Goal: Information Seeking & Learning: Learn about a topic

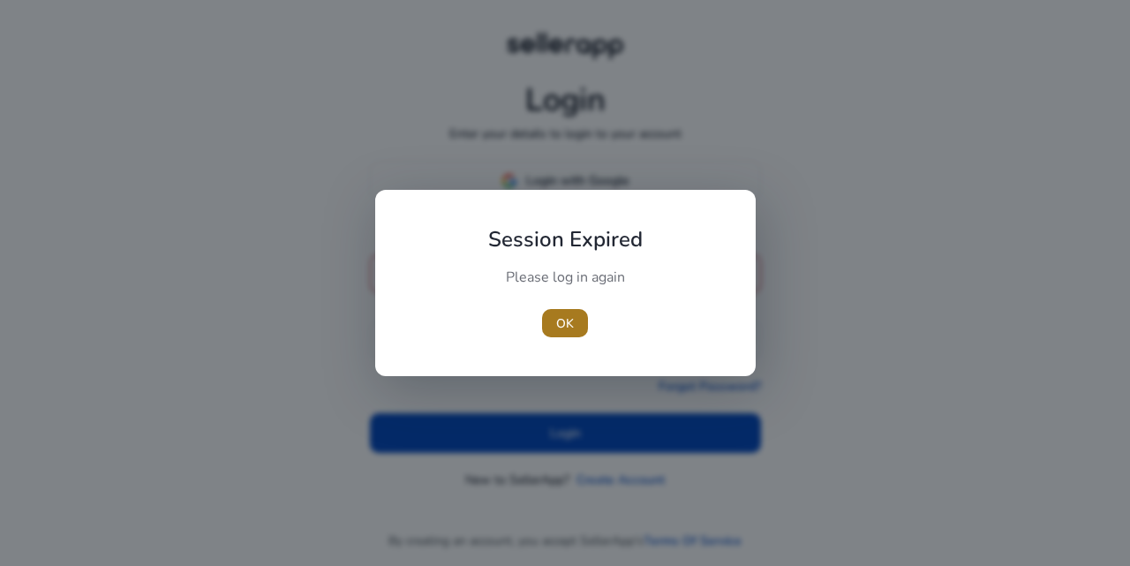
click at [573, 318] on span "OK" at bounding box center [565, 323] width 18 height 19
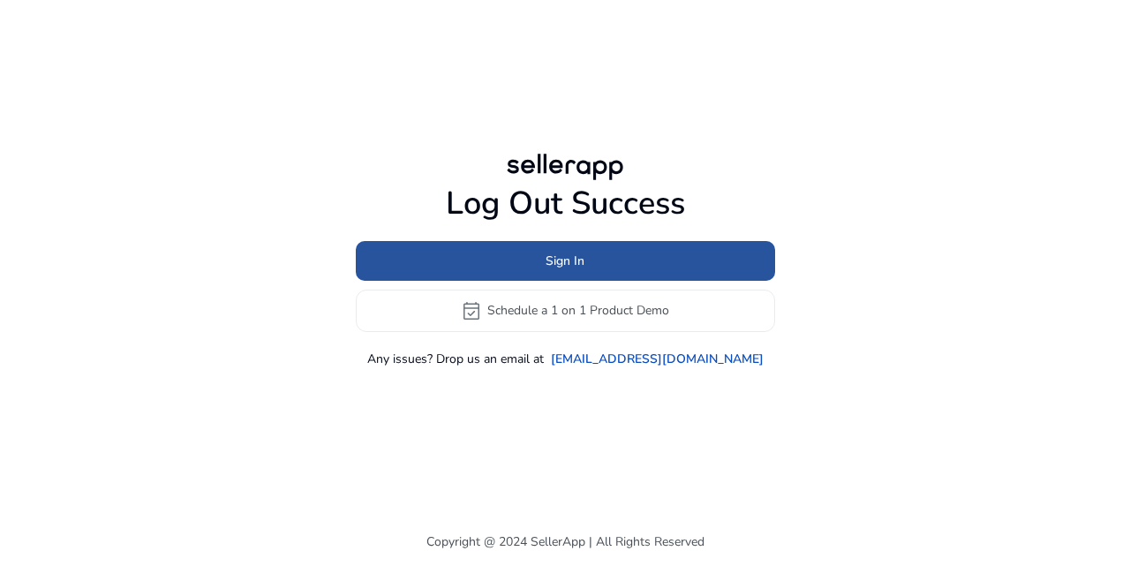
click at [575, 259] on span "Sign In" at bounding box center [565, 261] width 39 height 19
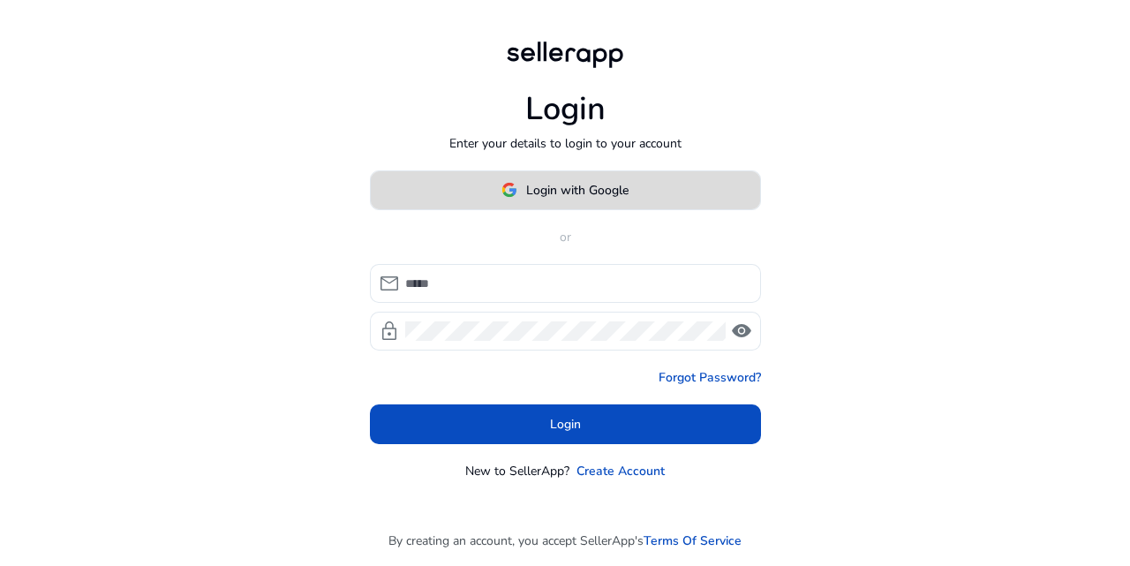
click at [472, 192] on span at bounding box center [565, 190] width 389 height 42
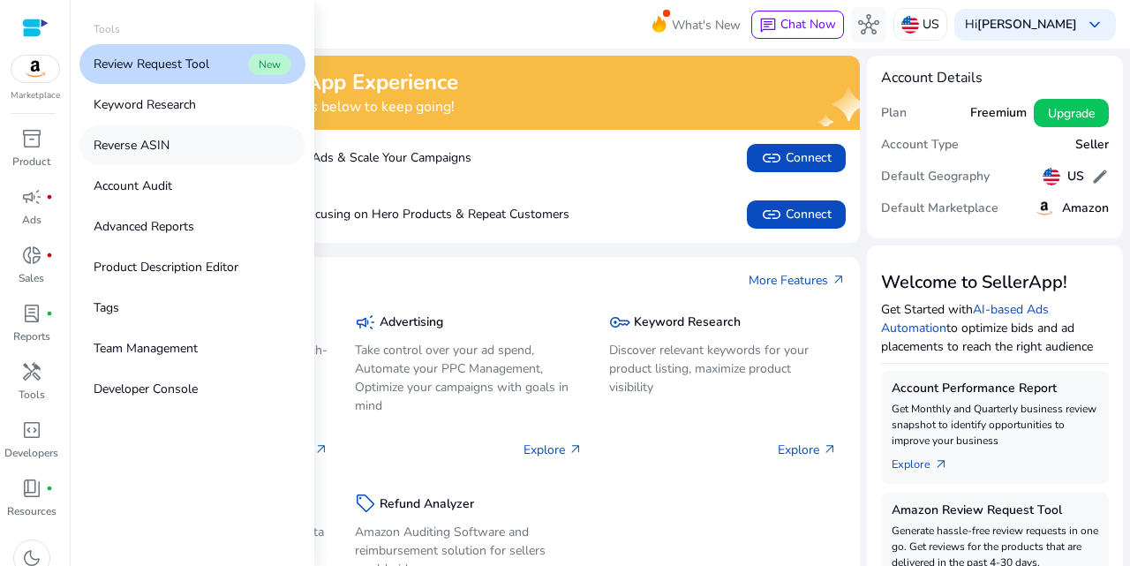
click at [149, 153] on p "Reverse ASIN" at bounding box center [132, 145] width 76 height 19
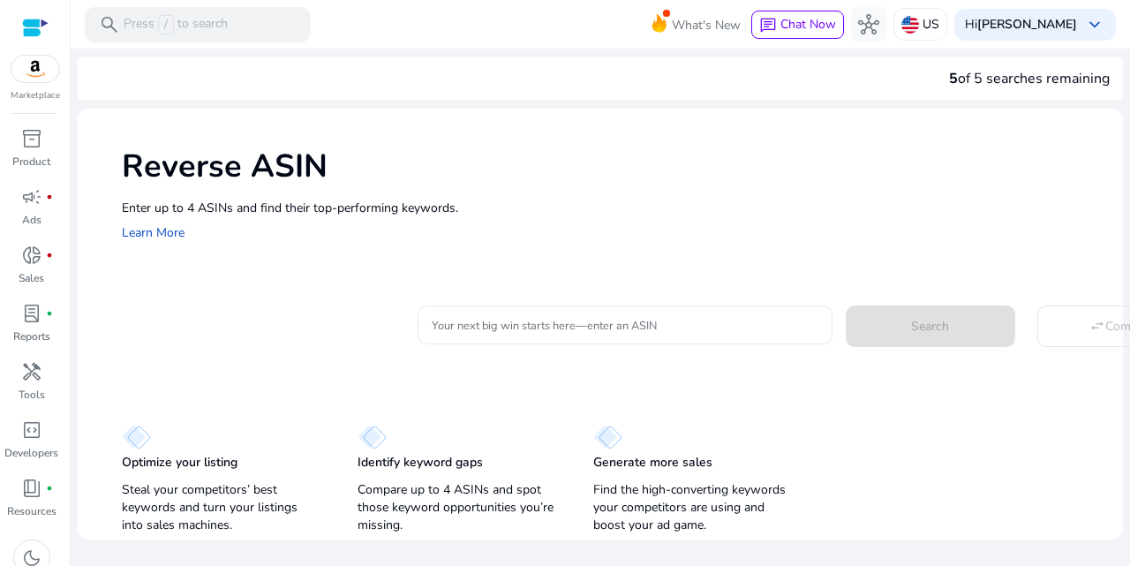
click at [517, 321] on input "Your next big win starts here—enter an ASIN" at bounding box center [625, 324] width 387 height 19
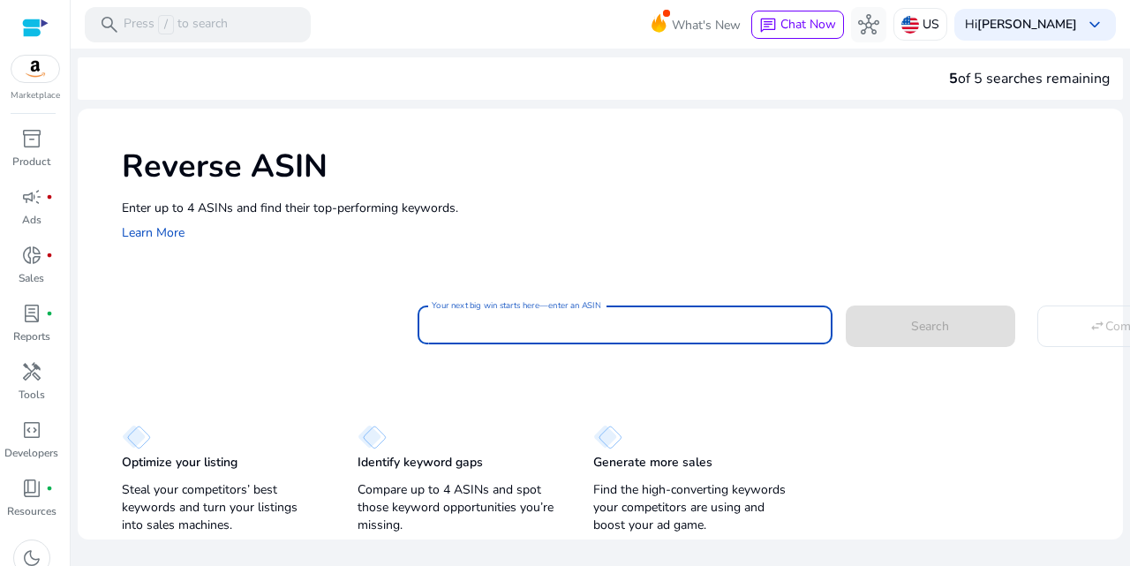
paste input "**********"
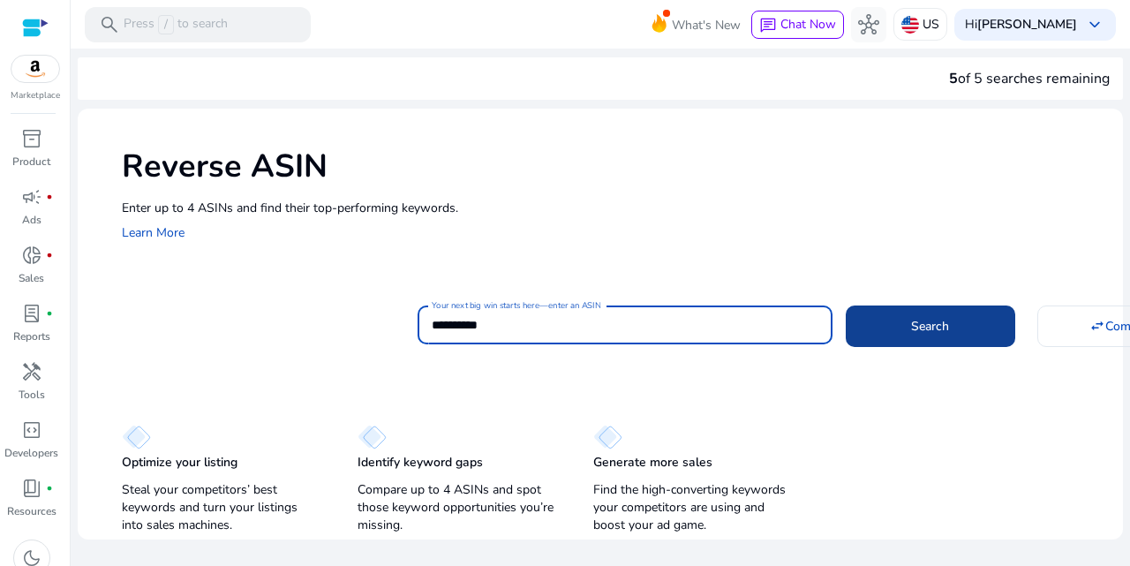
type input "**********"
click at [915, 322] on span "Search" at bounding box center [930, 326] width 38 height 19
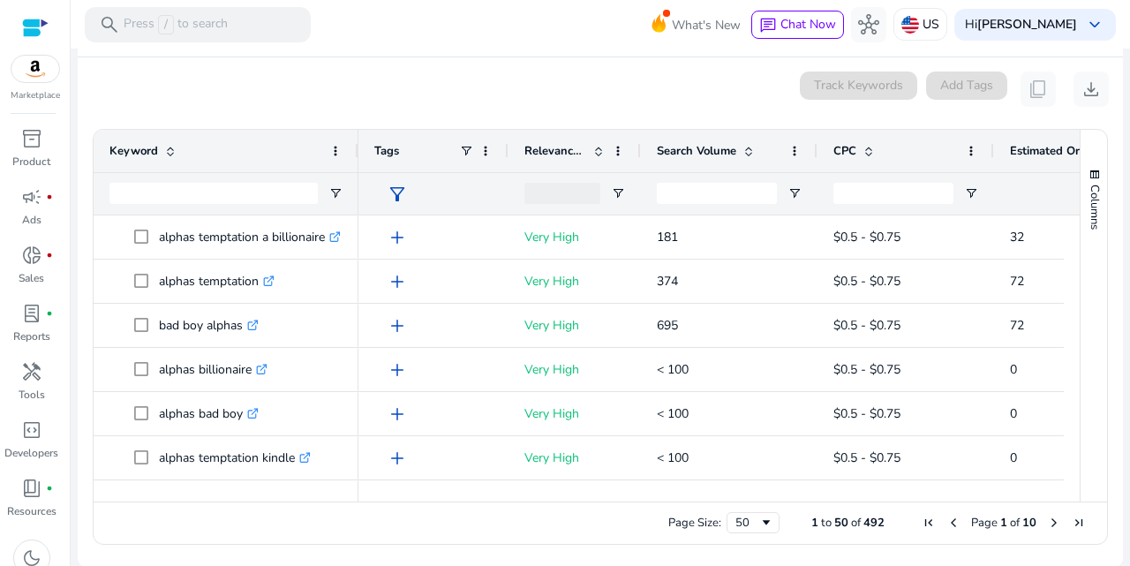
click at [749, 150] on span at bounding box center [749, 151] width 14 height 14
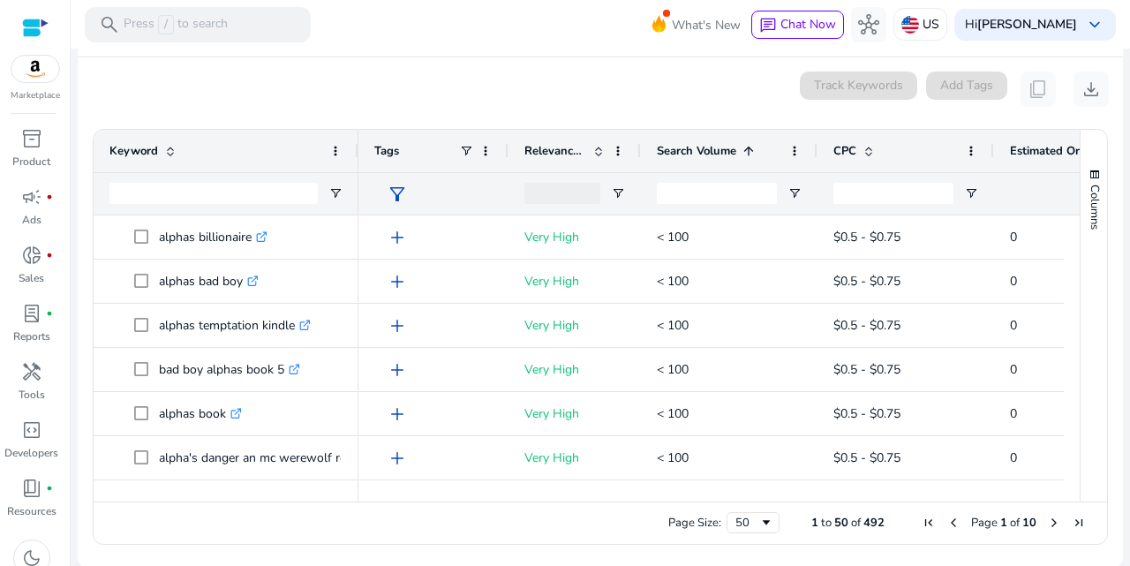
click at [748, 149] on span at bounding box center [749, 151] width 14 height 14
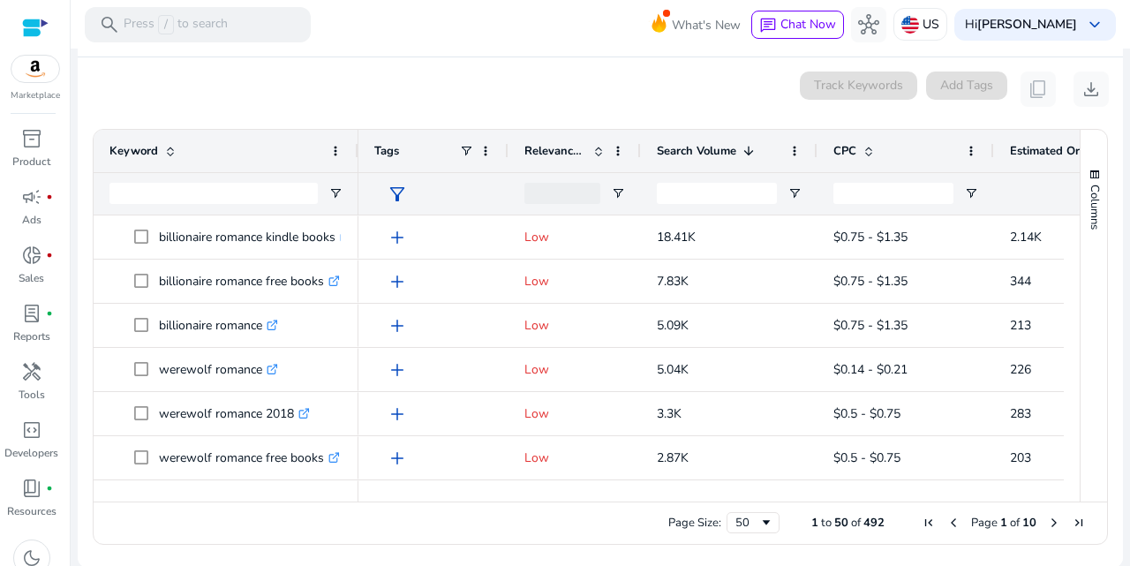
click at [599, 153] on span at bounding box center [599, 151] width 14 height 14
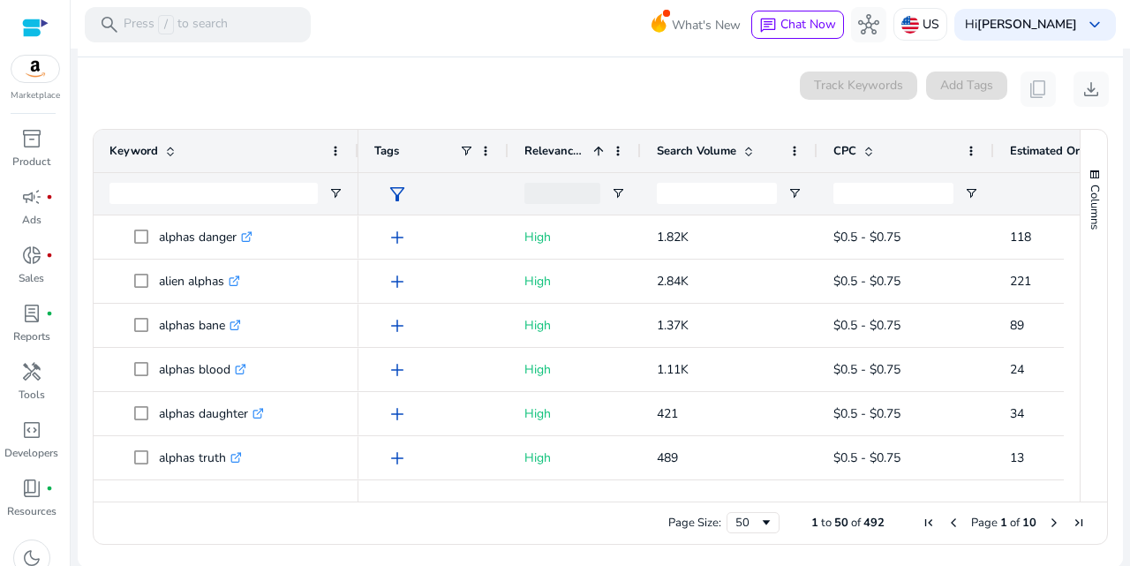
click at [597, 146] on span at bounding box center [599, 151] width 14 height 14
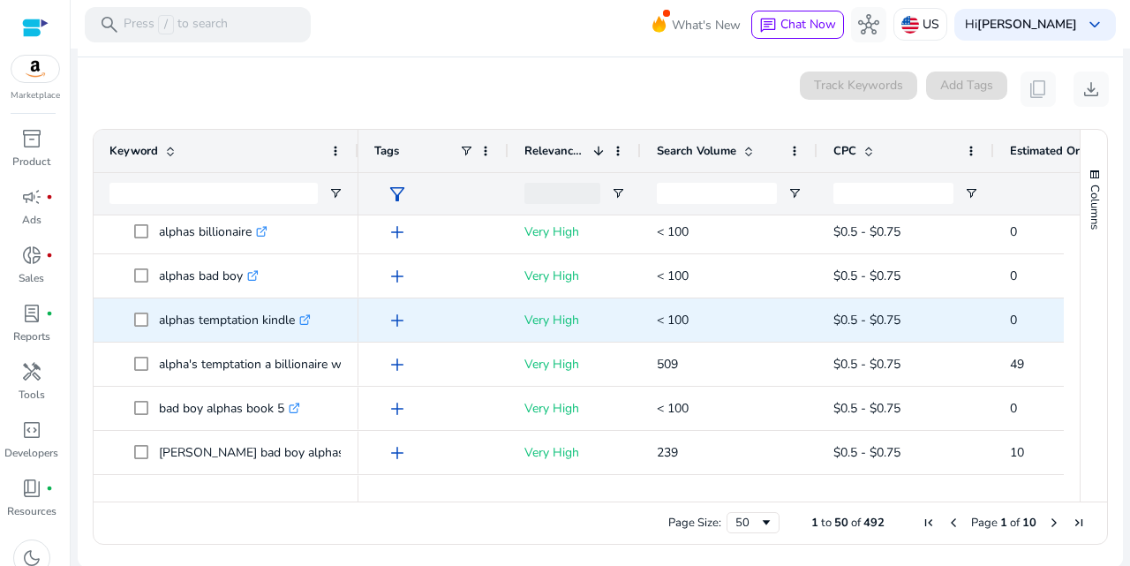
scroll to position [155, 0]
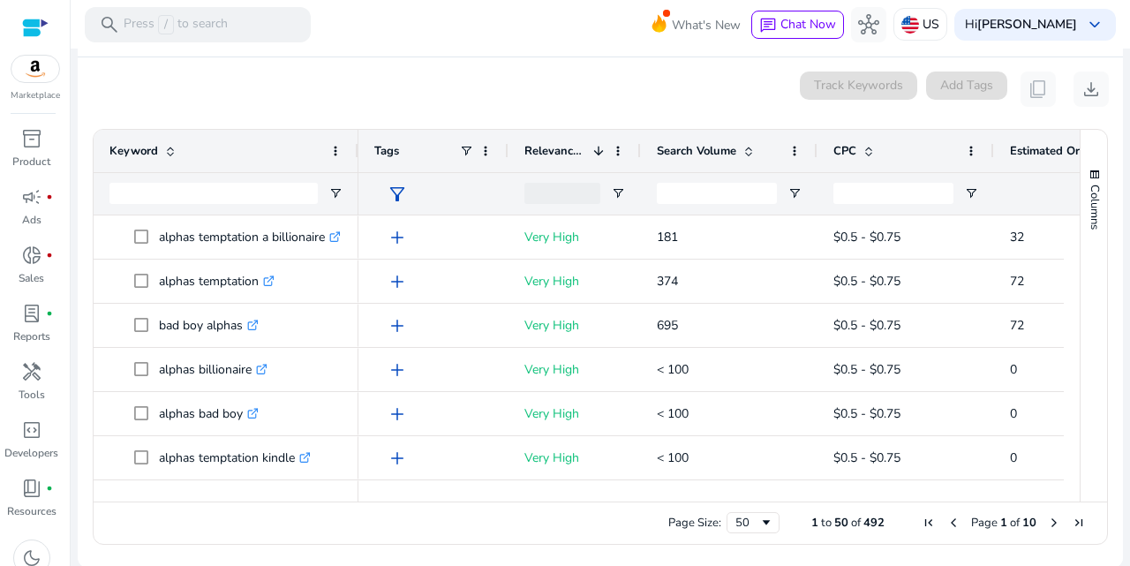
click at [750, 147] on span at bounding box center [749, 151] width 14 height 14
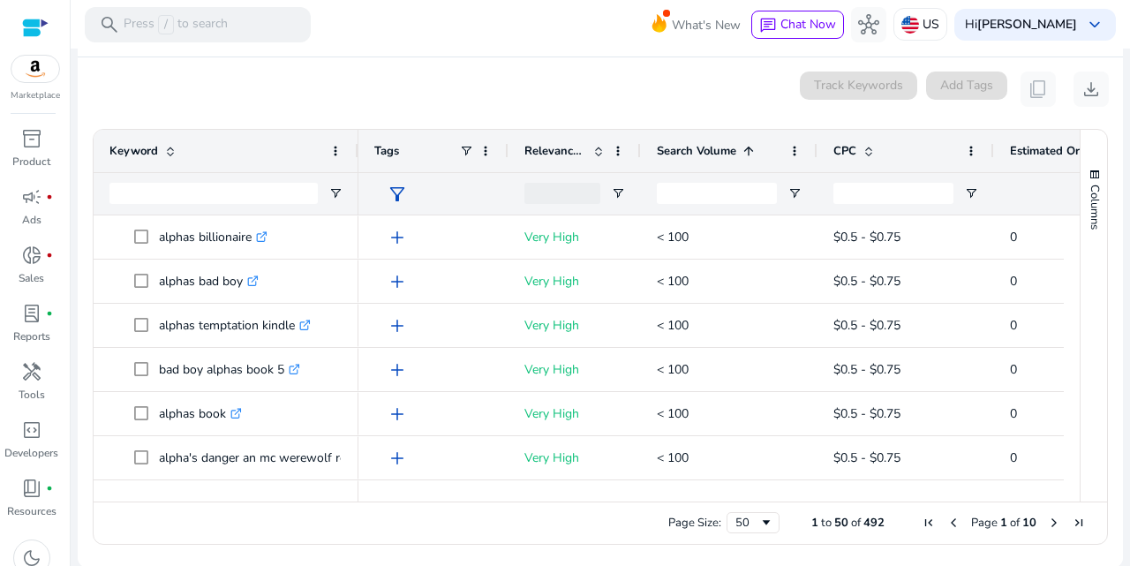
click at [749, 147] on span at bounding box center [749, 151] width 14 height 14
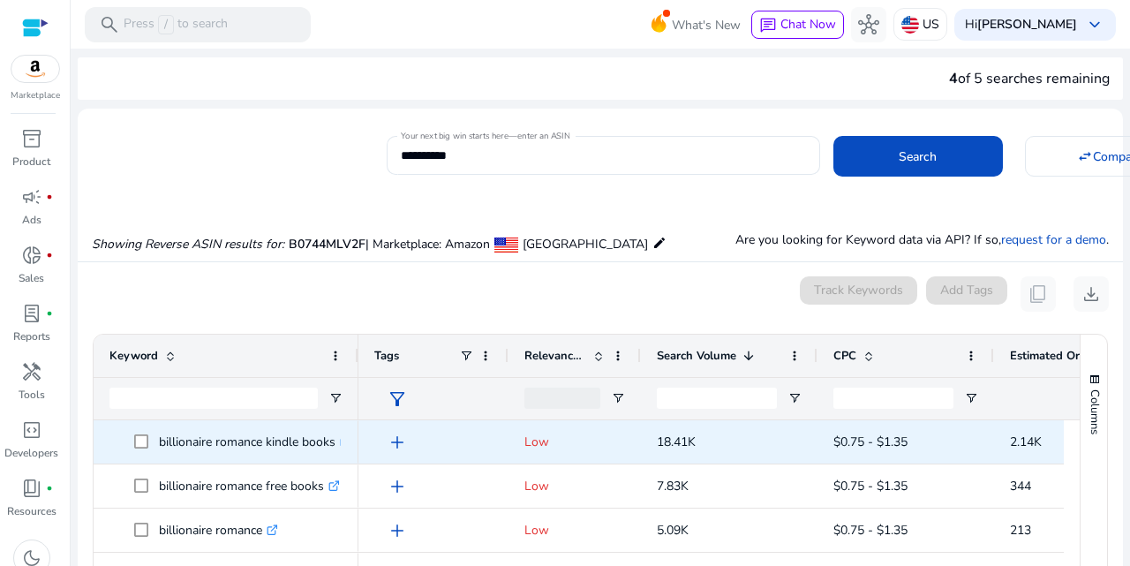
scroll to position [205, 0]
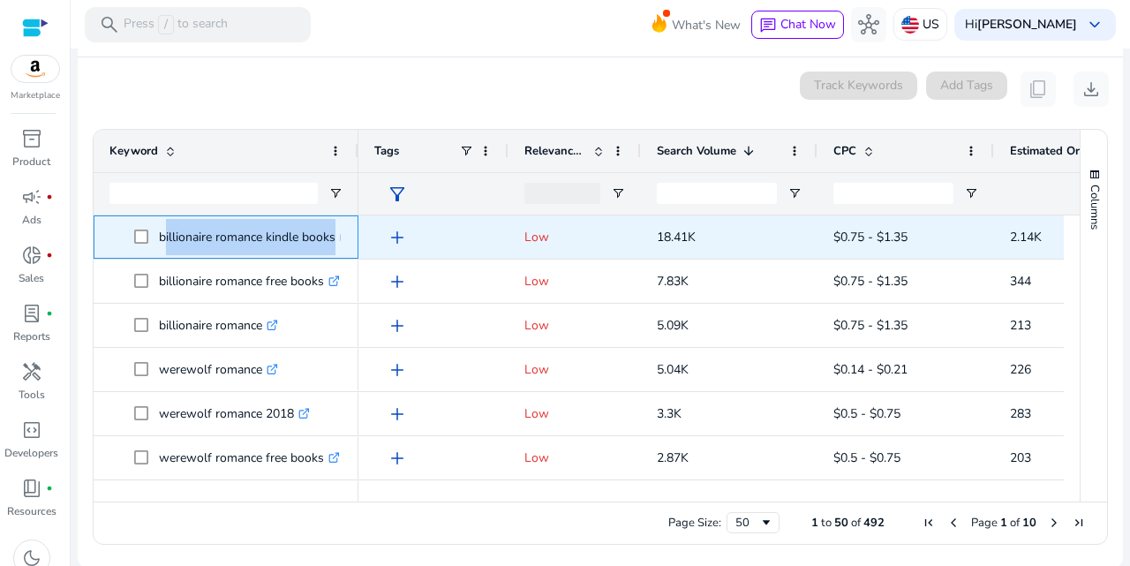
drag, startPoint x: 160, startPoint y: 236, endPoint x: 342, endPoint y: 257, distance: 183.1
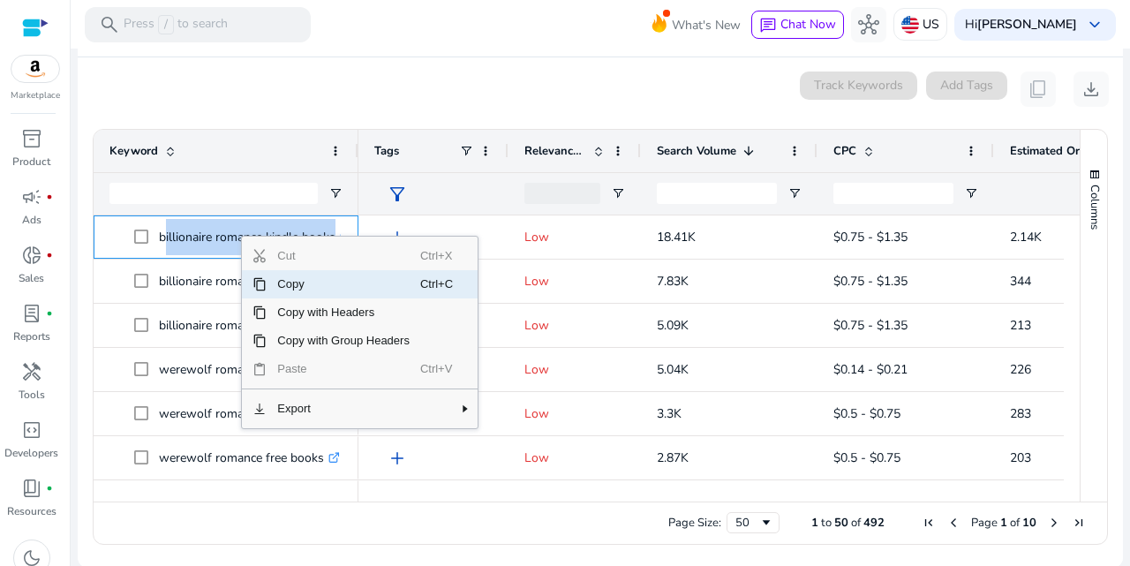
click at [296, 282] on span "Copy" at bounding box center [344, 284] width 154 height 28
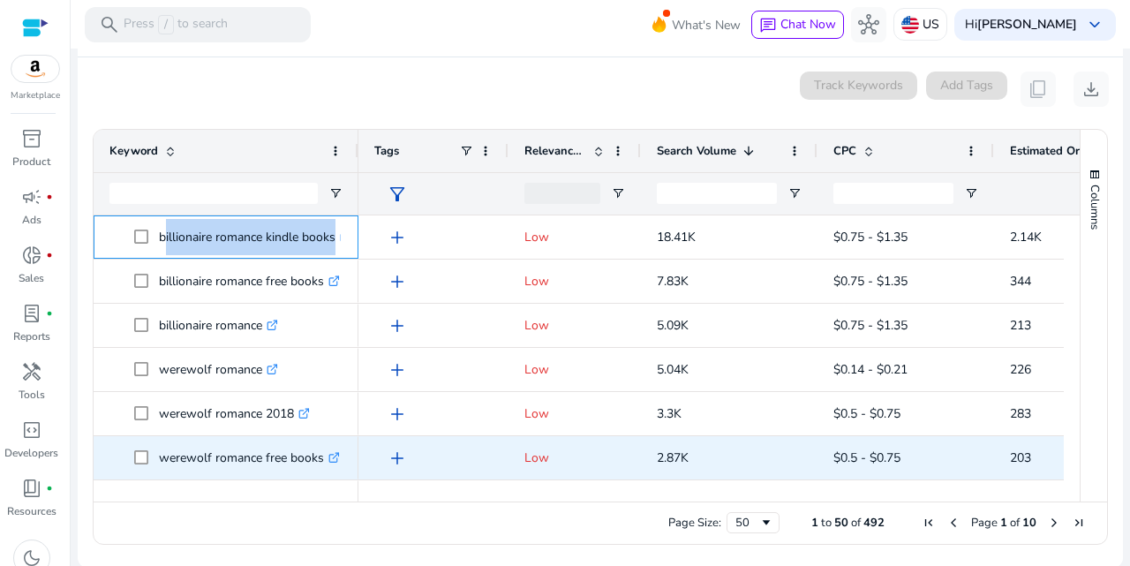
scroll to position [160, 0]
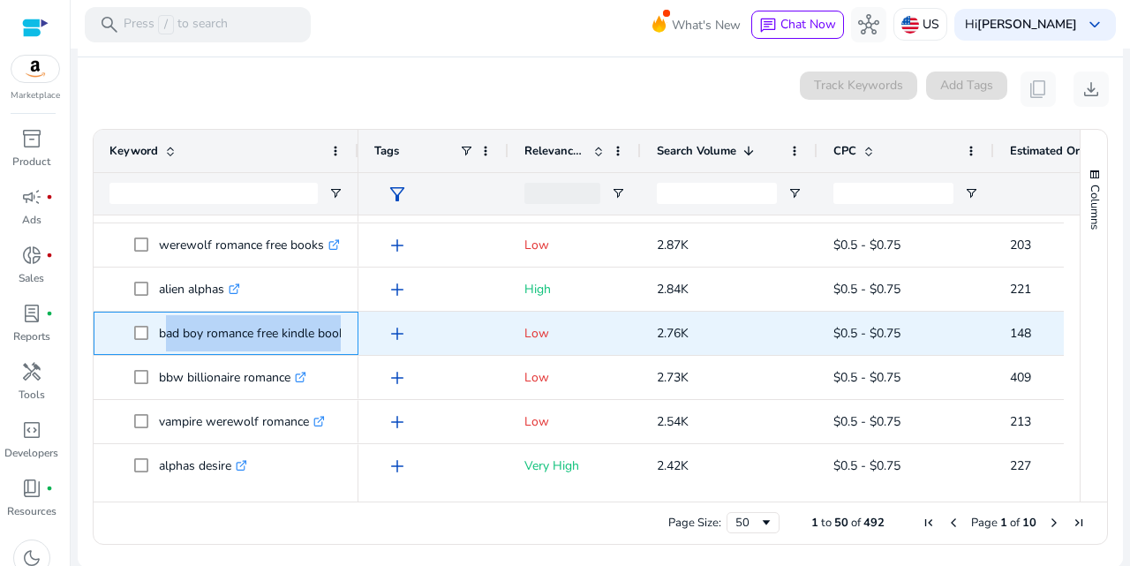
drag, startPoint x: 161, startPoint y: 333, endPoint x: 355, endPoint y: 342, distance: 194.5
click at [355, 342] on div "bad boy romance free kindle books .st0{fill:#2c8af8}" at bounding box center [226, 333] width 265 height 43
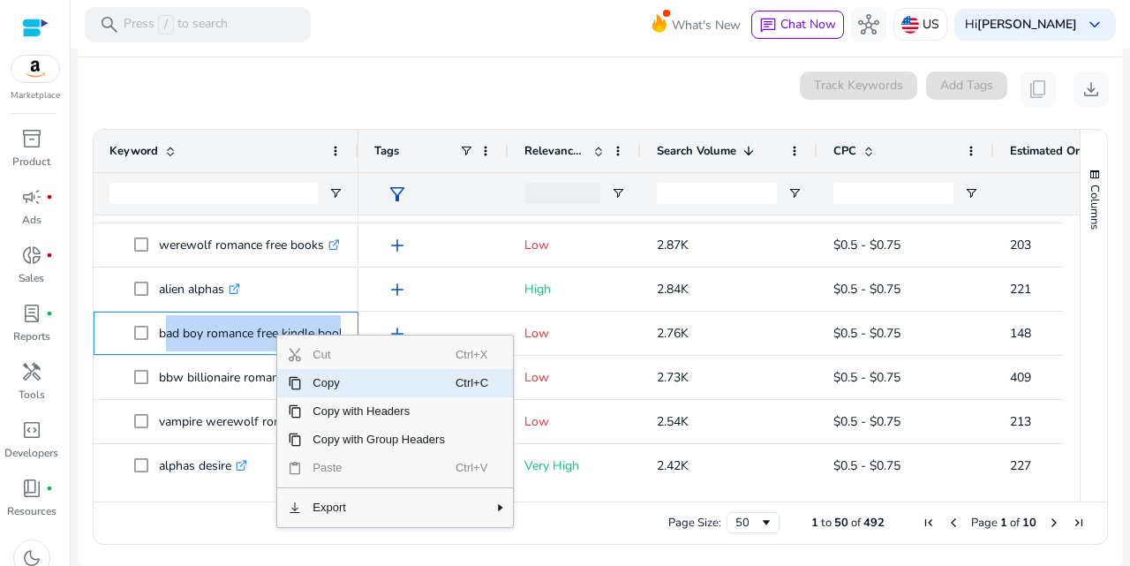
click at [350, 386] on span "Copy" at bounding box center [379, 383] width 154 height 28
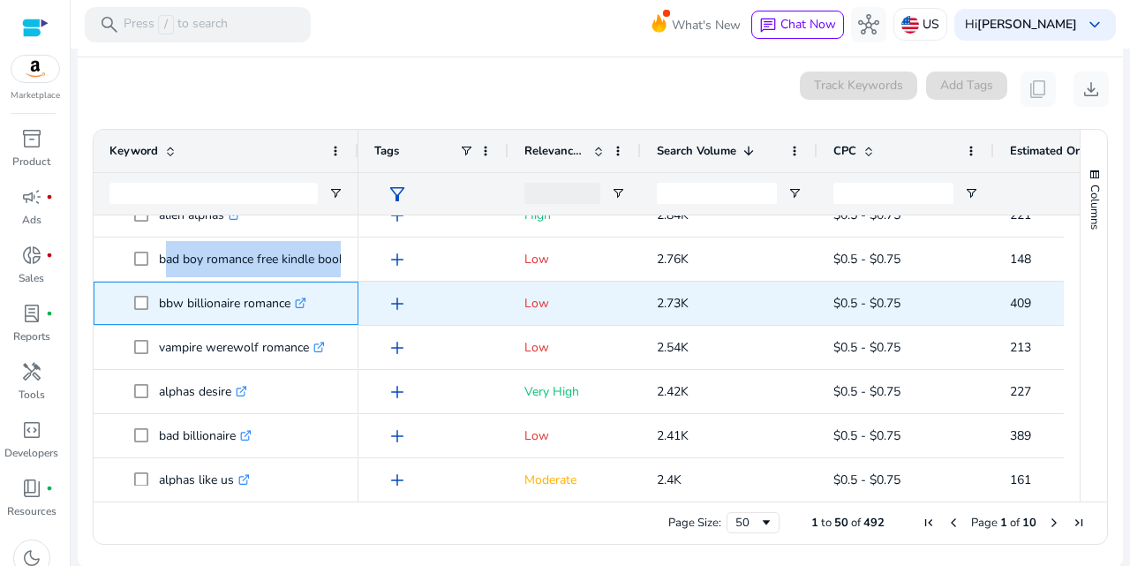
drag, startPoint x: 159, startPoint y: 301, endPoint x: 298, endPoint y: 308, distance: 139.7
click at [298, 308] on p "bbw billionaire romance .st0{fill:#2c8af8}" at bounding box center [232, 303] width 147 height 36
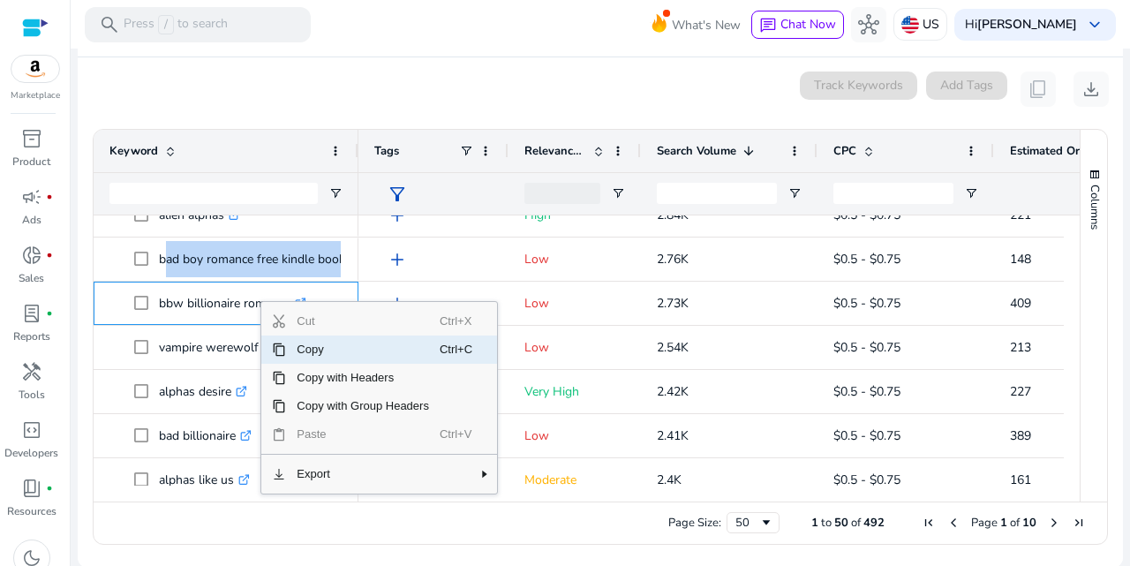
click at [329, 347] on span "Copy" at bounding box center [363, 350] width 154 height 28
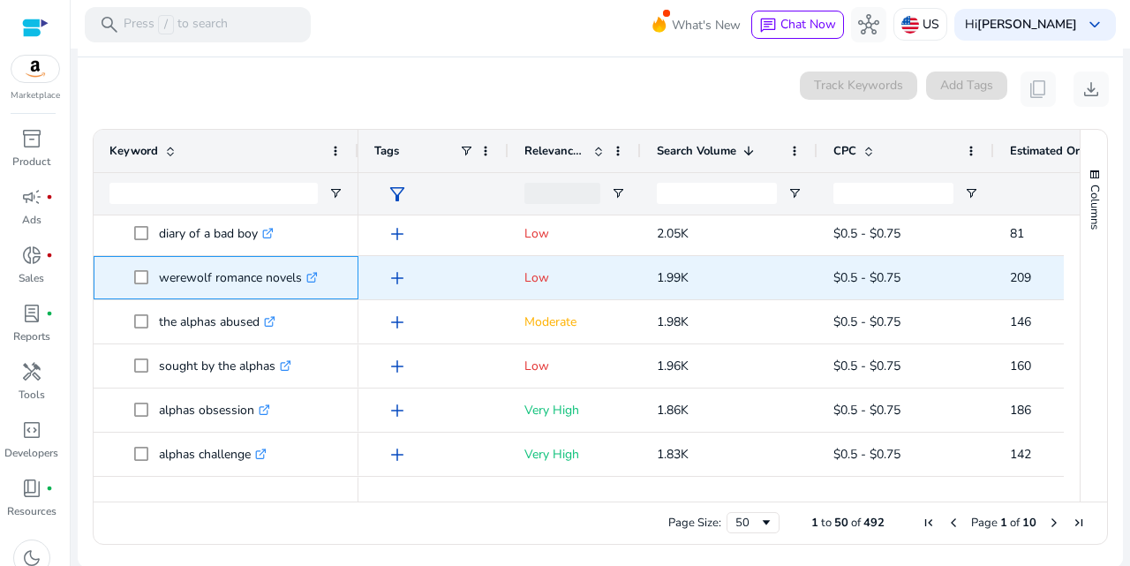
drag, startPoint x: 161, startPoint y: 275, endPoint x: 307, endPoint y: 275, distance: 146.6
click at [307, 275] on p "werewolf romance novels .st0{fill:#2c8af8}" at bounding box center [238, 278] width 159 height 36
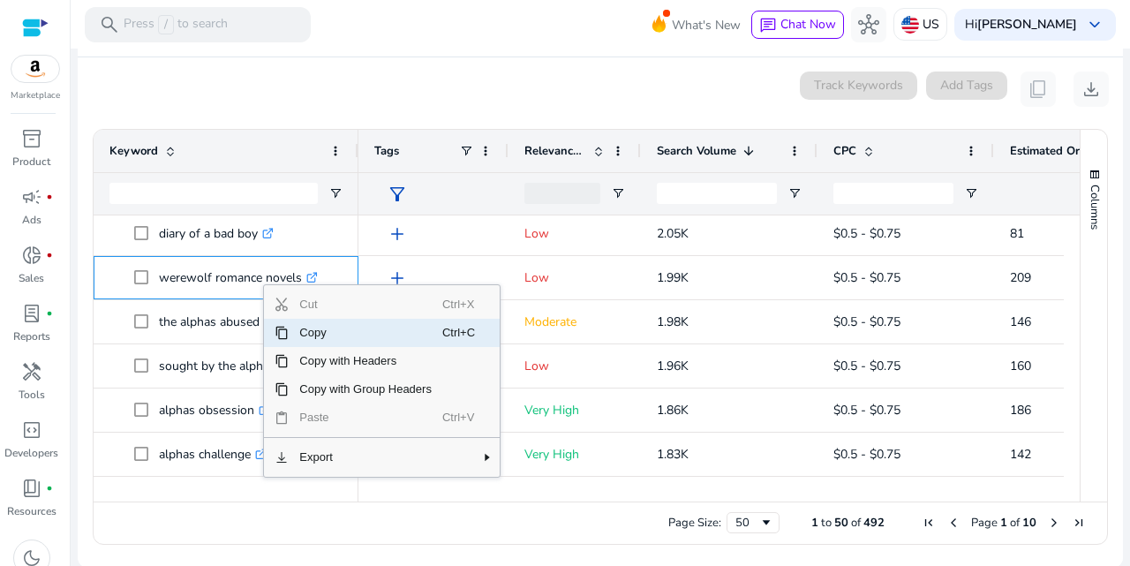
click at [332, 339] on span "Copy" at bounding box center [366, 333] width 154 height 28
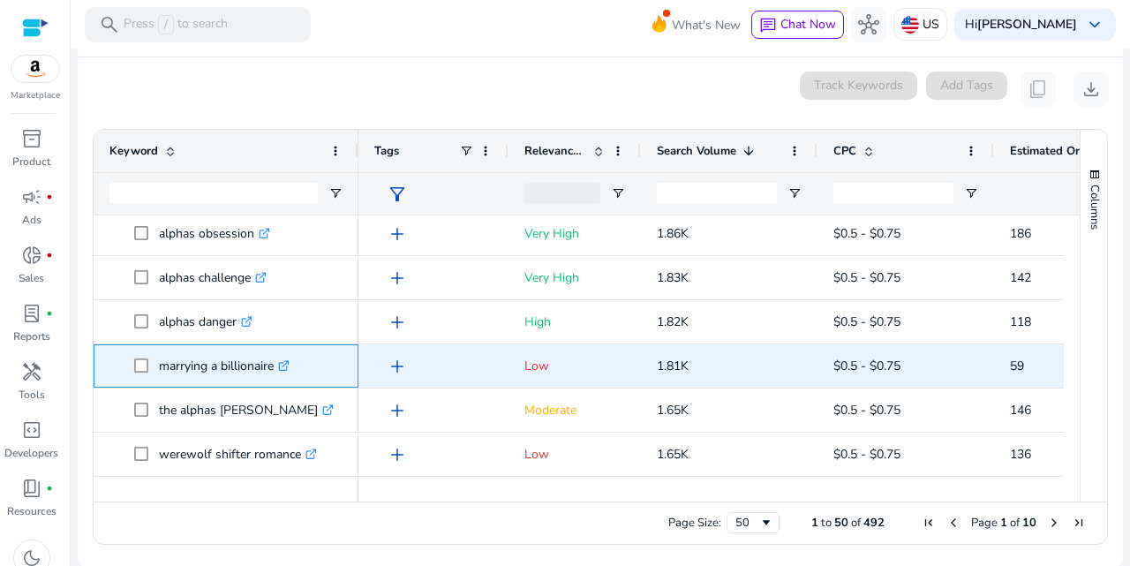
drag, startPoint x: 160, startPoint y: 364, endPoint x: 286, endPoint y: 368, distance: 126.4
click at [286, 368] on p "marrying a billionaire .st0{fill:#2c8af8}" at bounding box center [224, 366] width 131 height 36
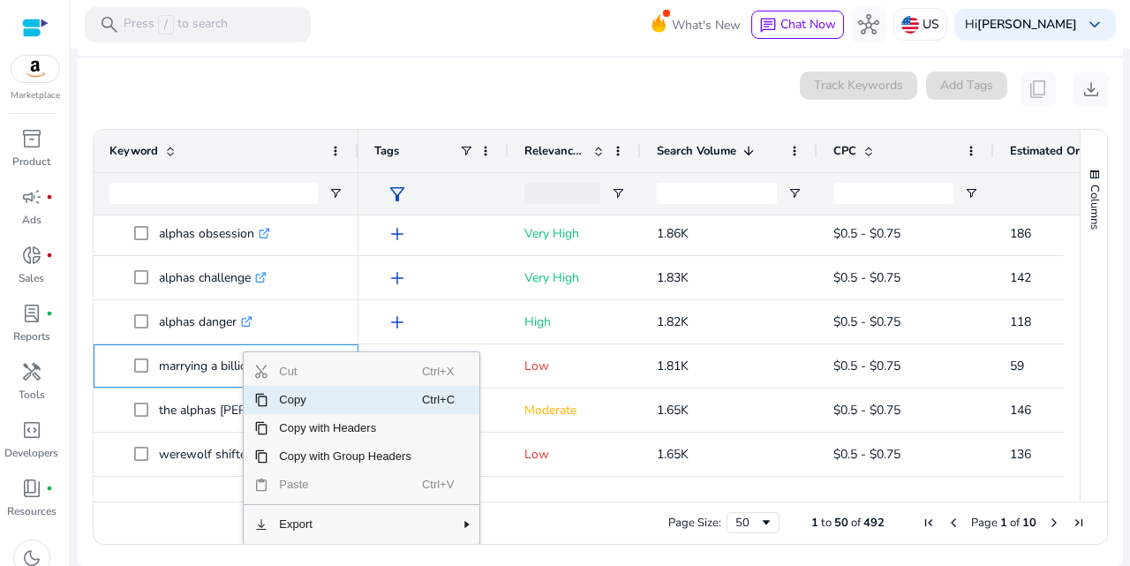
click at [293, 400] on span "Copy" at bounding box center [345, 400] width 154 height 28
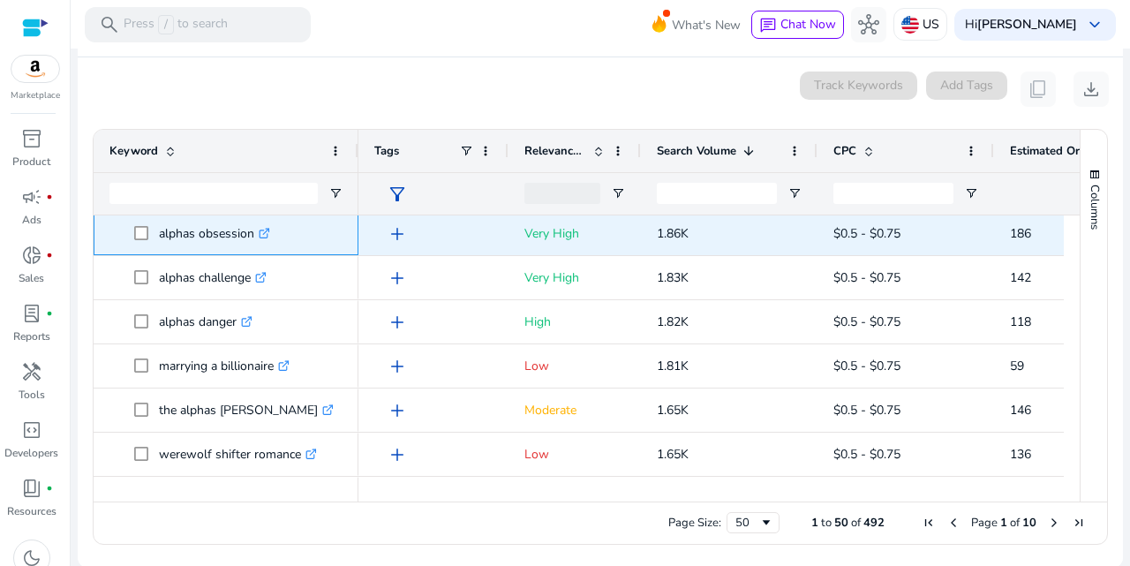
drag, startPoint x: 156, startPoint y: 229, endPoint x: 260, endPoint y: 236, distance: 103.6
click at [260, 236] on span "alphas obsession .st0{fill:#2c8af8}" at bounding box center [238, 233] width 208 height 36
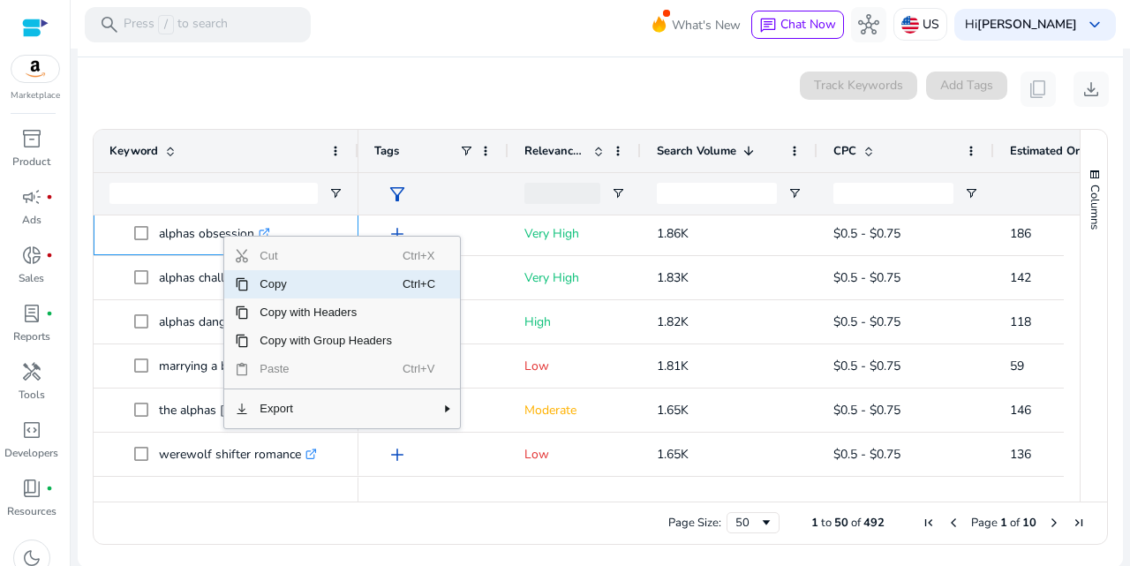
click at [290, 283] on span "Copy" at bounding box center [326, 284] width 154 height 28
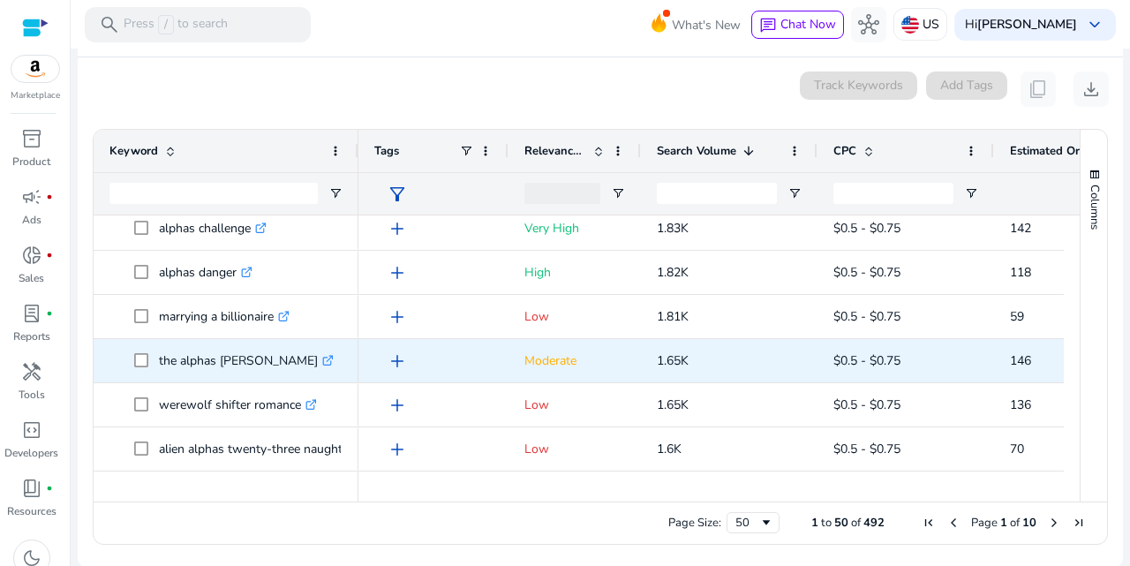
scroll to position [1068, 0]
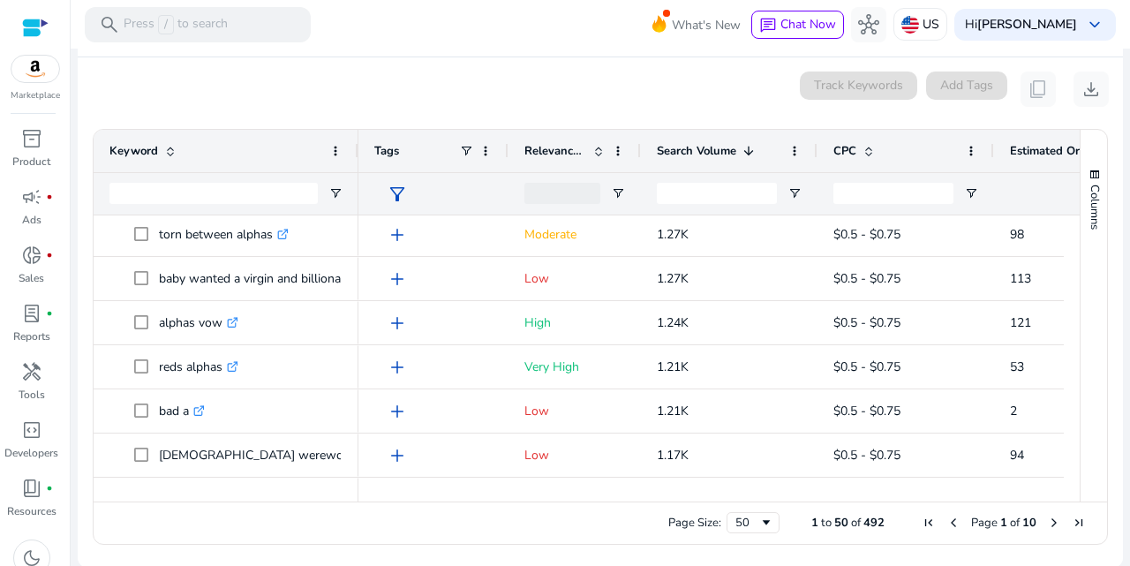
click at [867, 146] on span at bounding box center [869, 151] width 14 height 14
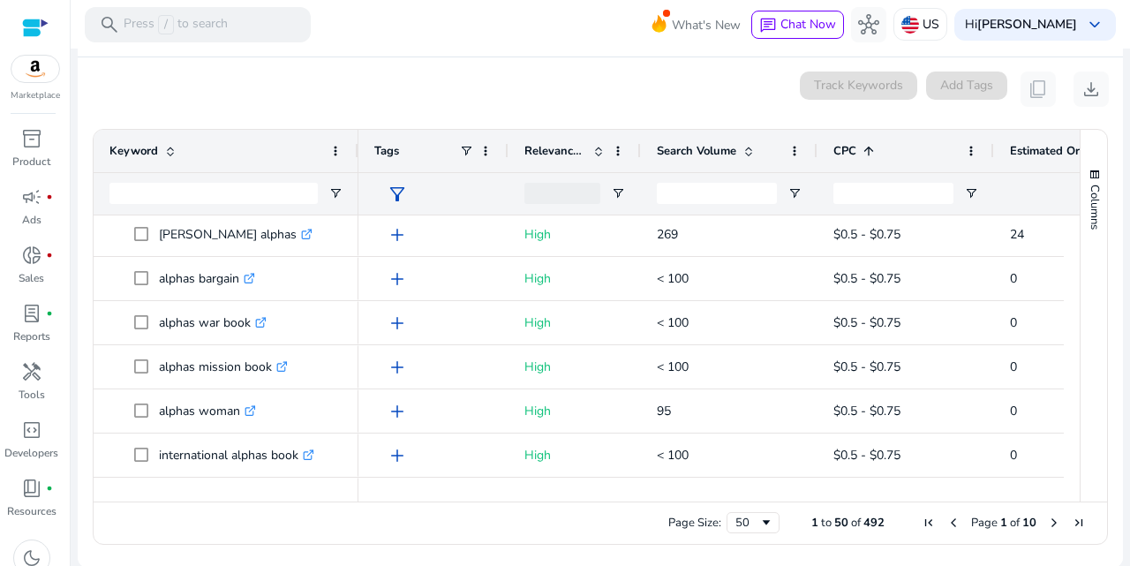
click at [865, 144] on span at bounding box center [869, 151] width 14 height 14
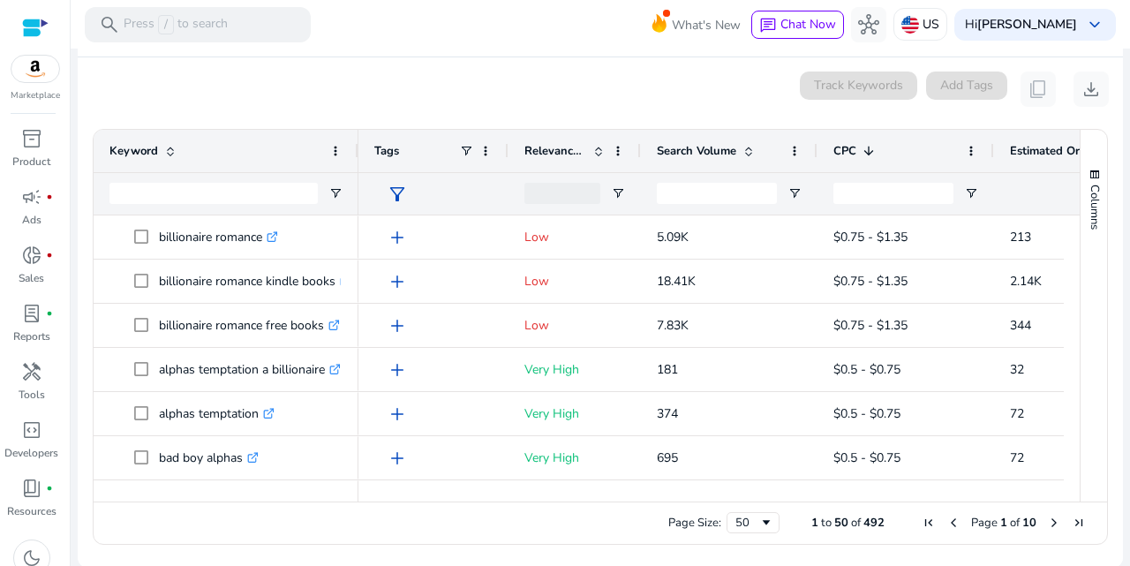
click at [869, 145] on span at bounding box center [869, 151] width 14 height 14
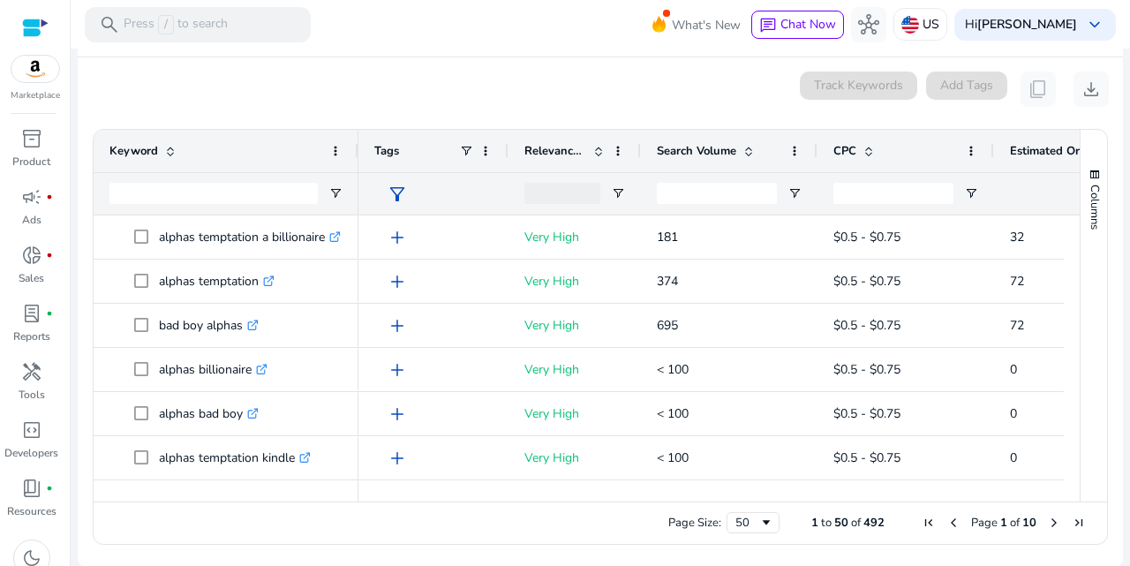
click at [869, 145] on span at bounding box center [869, 151] width 14 height 14
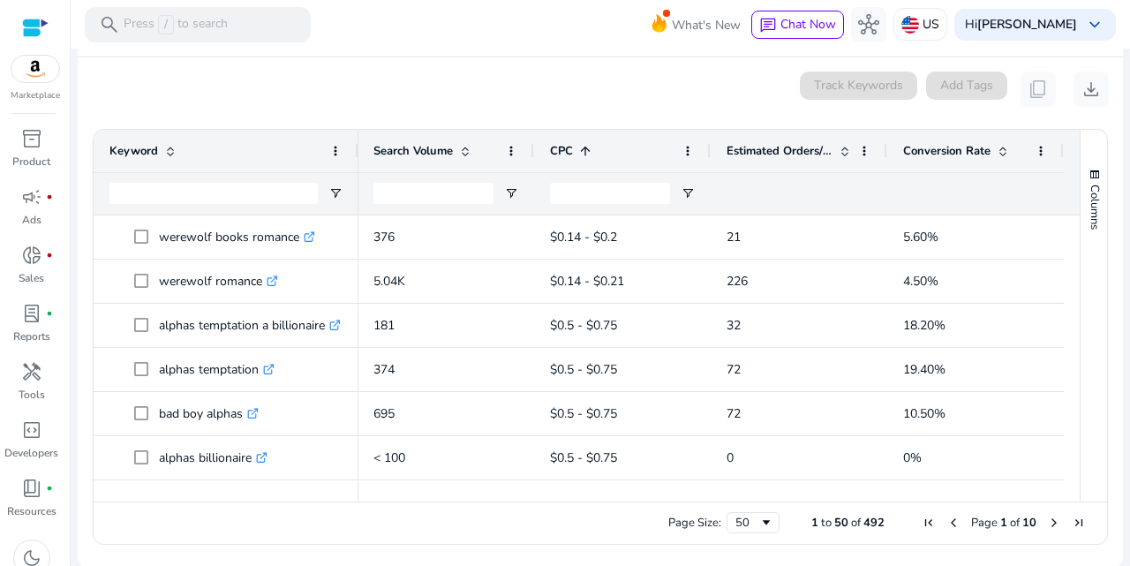
click at [998, 148] on span at bounding box center [1003, 151] width 14 height 14
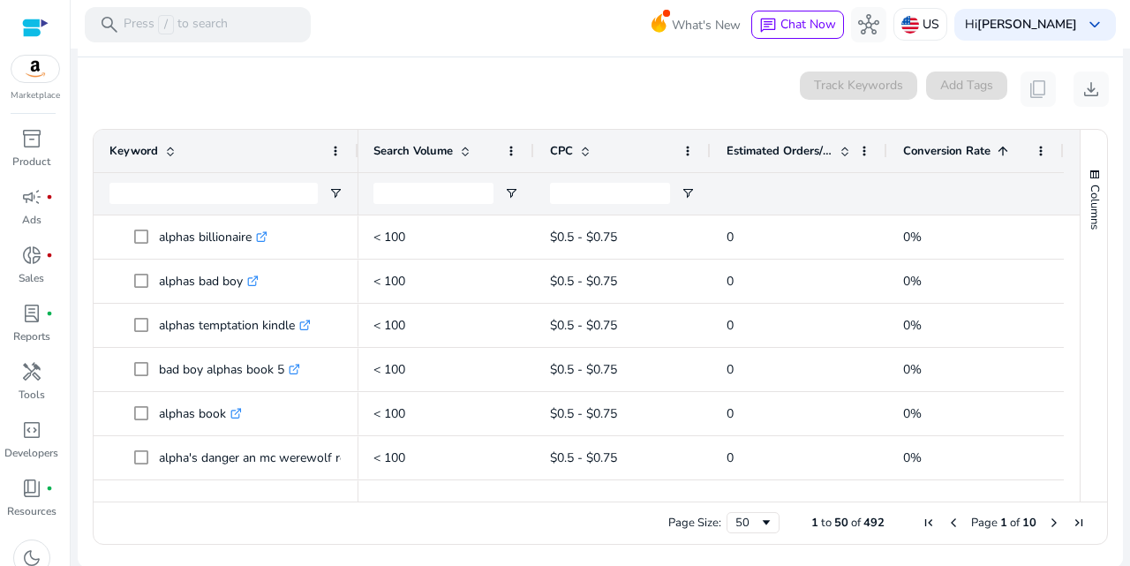
click at [998, 148] on span at bounding box center [1003, 151] width 14 height 14
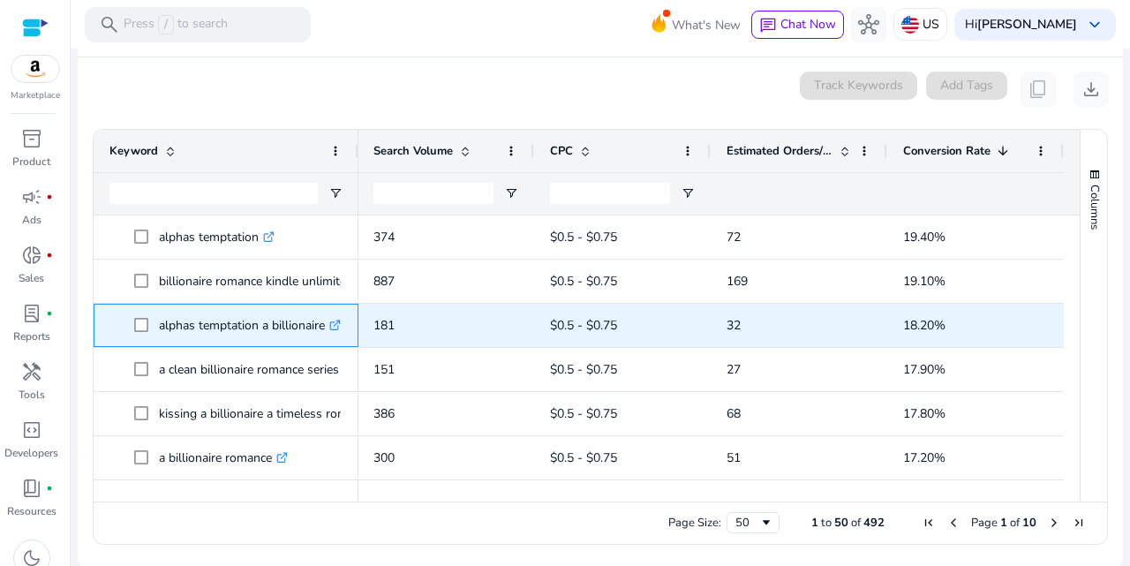
drag, startPoint x: 159, startPoint y: 322, endPoint x: 325, endPoint y: 320, distance: 166.0
click at [325, 320] on p "alphas temptation a billionaire .st0{fill:#2c8af8}" at bounding box center [250, 325] width 182 height 36
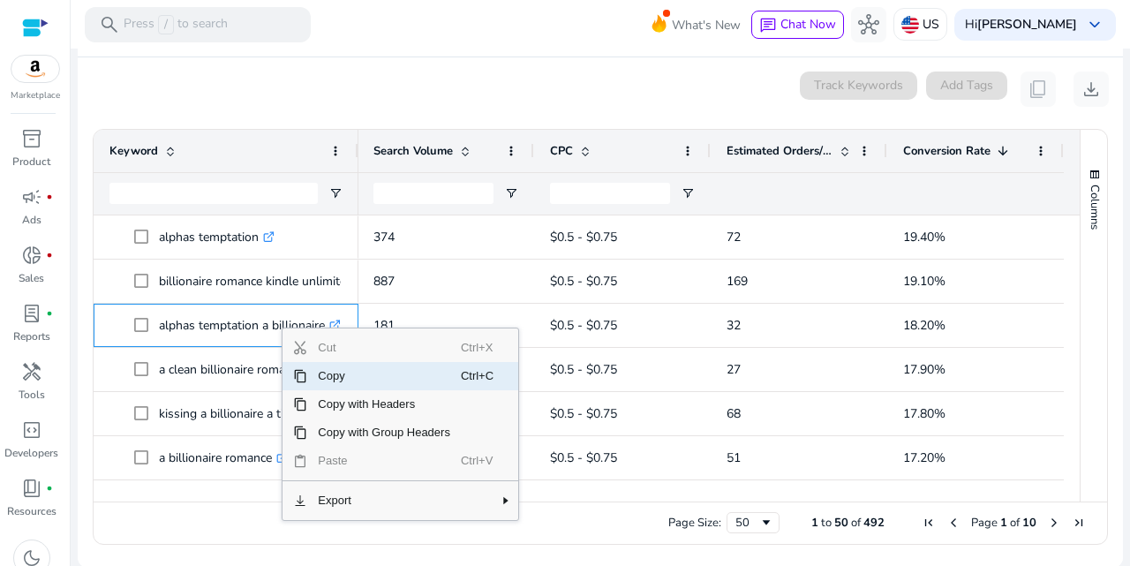
click at [337, 377] on span "Copy" at bounding box center [384, 376] width 154 height 28
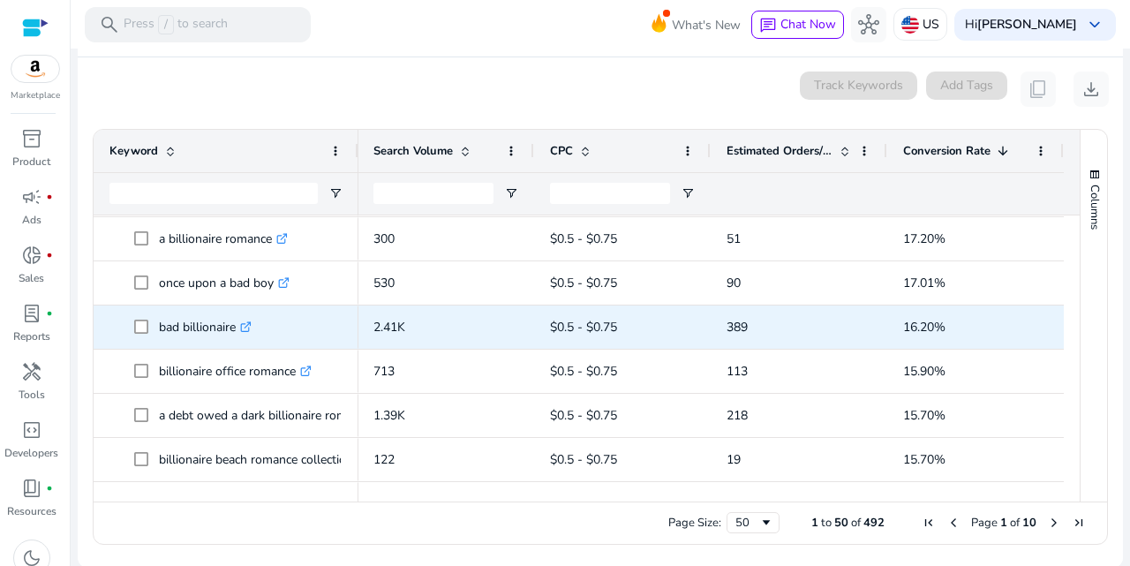
scroll to position [219, 0]
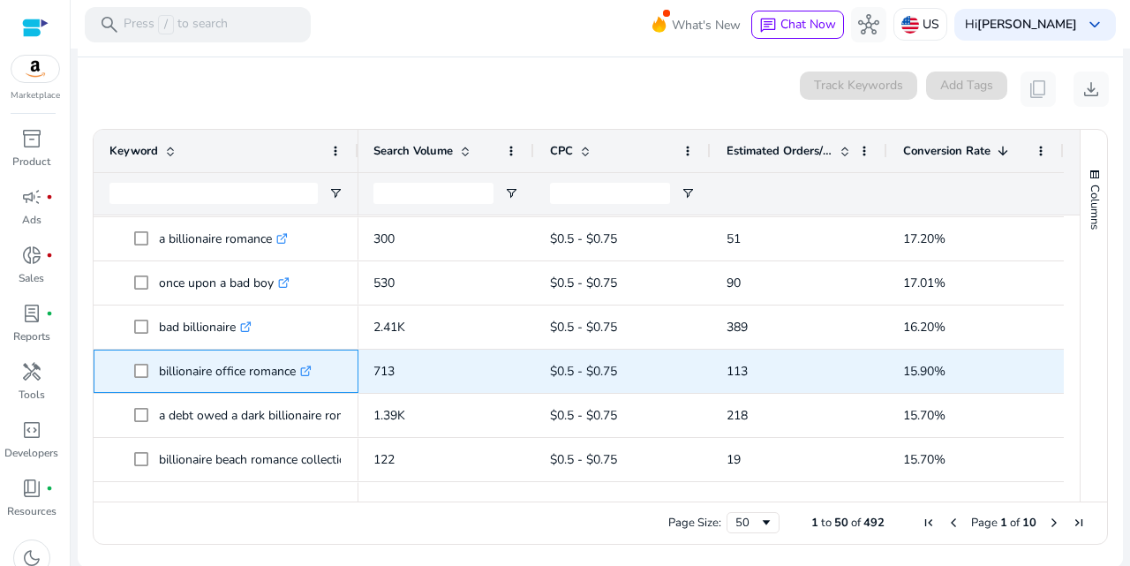
drag, startPoint x: 161, startPoint y: 368, endPoint x: 325, endPoint y: 359, distance: 164.5
click at [325, 359] on span "billionaire office romance .st0{fill:#2c8af8}" at bounding box center [238, 371] width 208 height 36
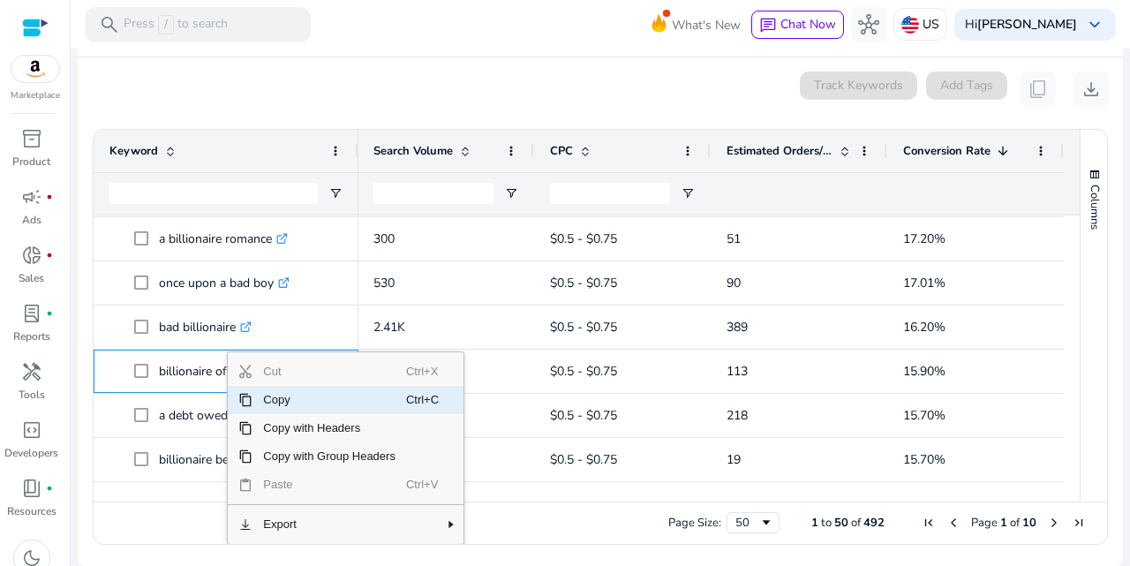
click at [290, 404] on span "Copy" at bounding box center [330, 400] width 154 height 28
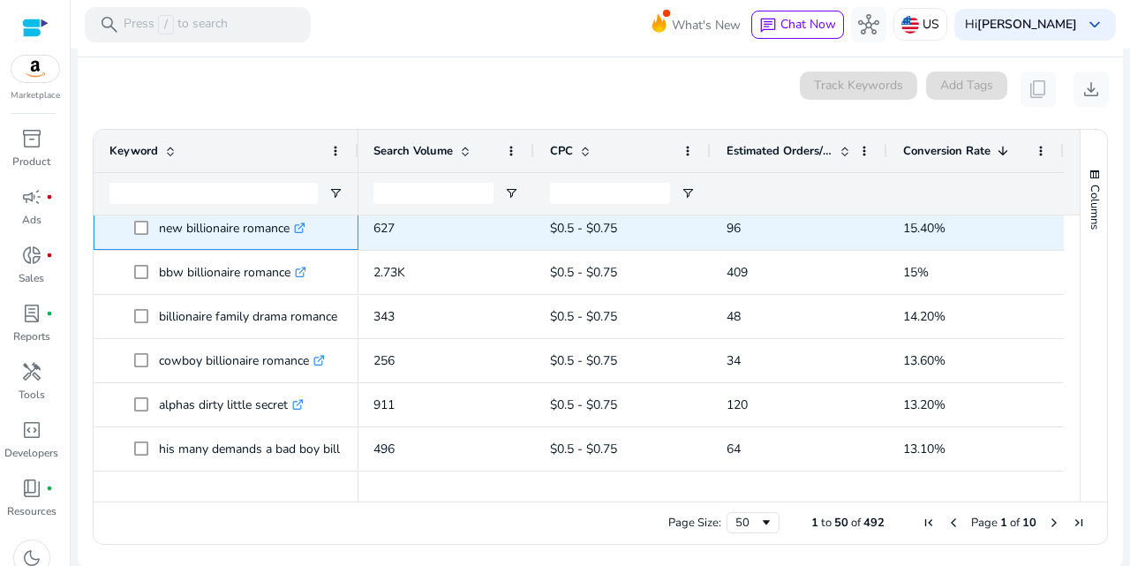
scroll to position [475, 0]
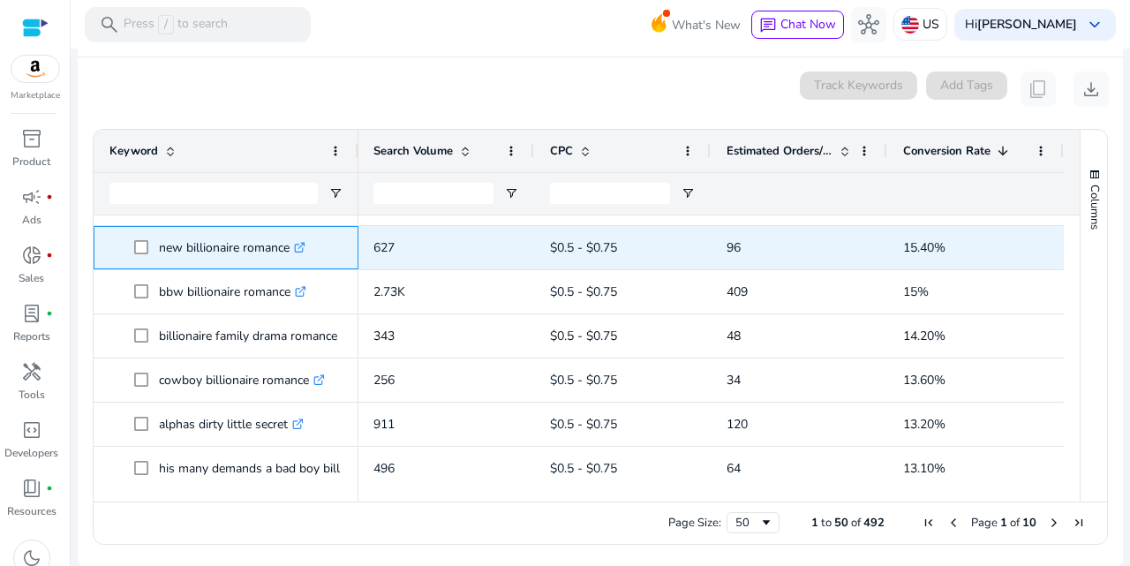
drag, startPoint x: 157, startPoint y: 230, endPoint x: 294, endPoint y: 230, distance: 136.9
click at [294, 230] on span "new billionaire romance .st0{fill:#2c8af8}" at bounding box center [238, 248] width 208 height 36
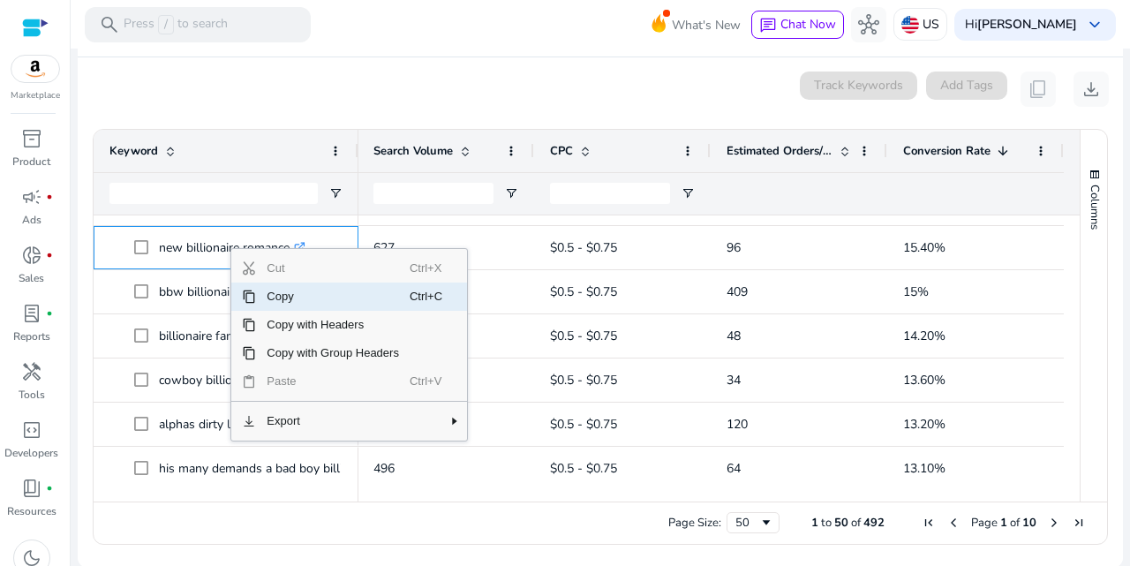
click at [288, 298] on span "Copy" at bounding box center [333, 297] width 154 height 28
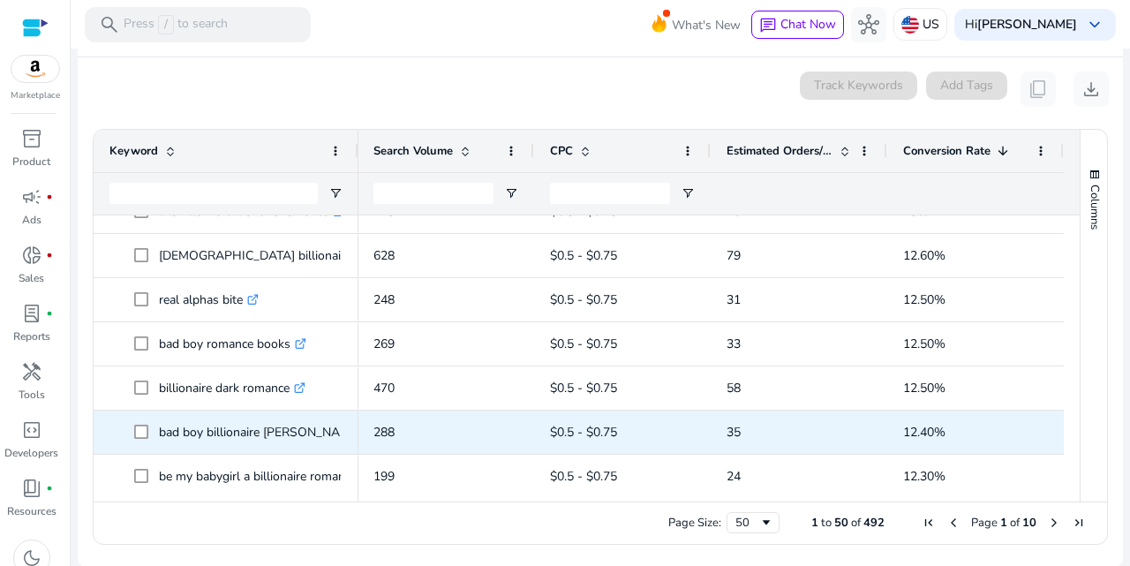
scroll to position [927, 0]
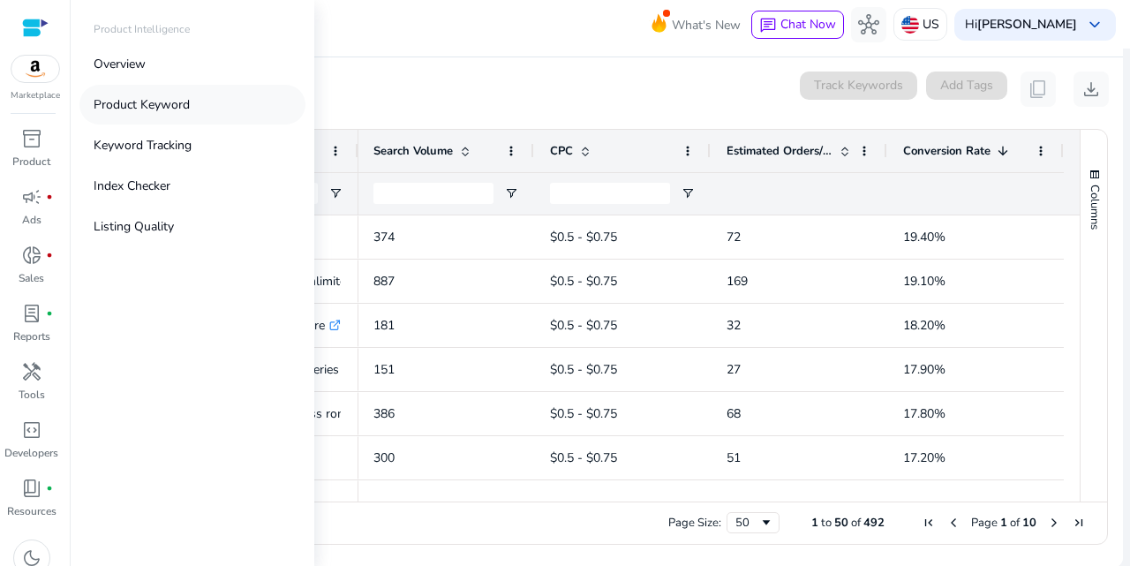
click at [144, 108] on p "Product Keyword" at bounding box center [142, 104] width 96 height 19
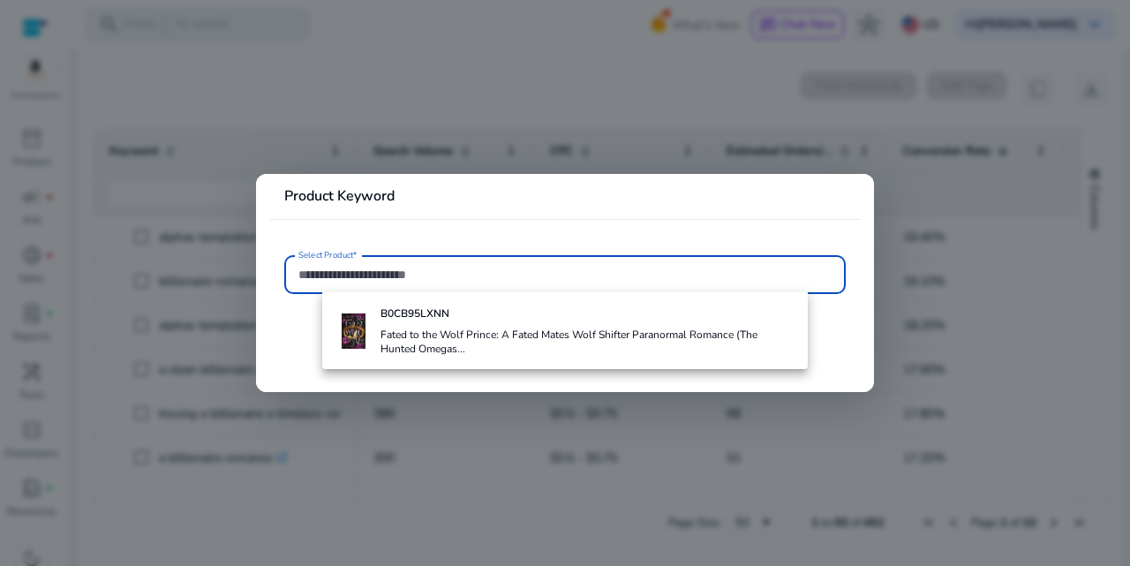
click at [306, 273] on input "Select Product*" at bounding box center [564, 274] width 533 height 19
paste input "**********"
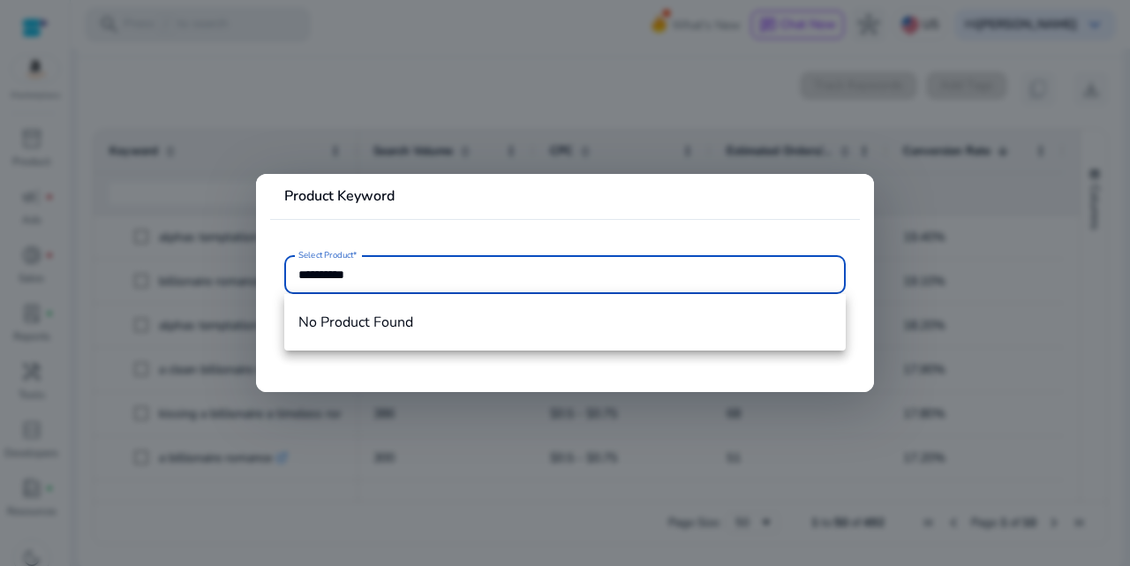
type input "**********"
click at [188, 179] on div at bounding box center [565, 283] width 1130 height 566
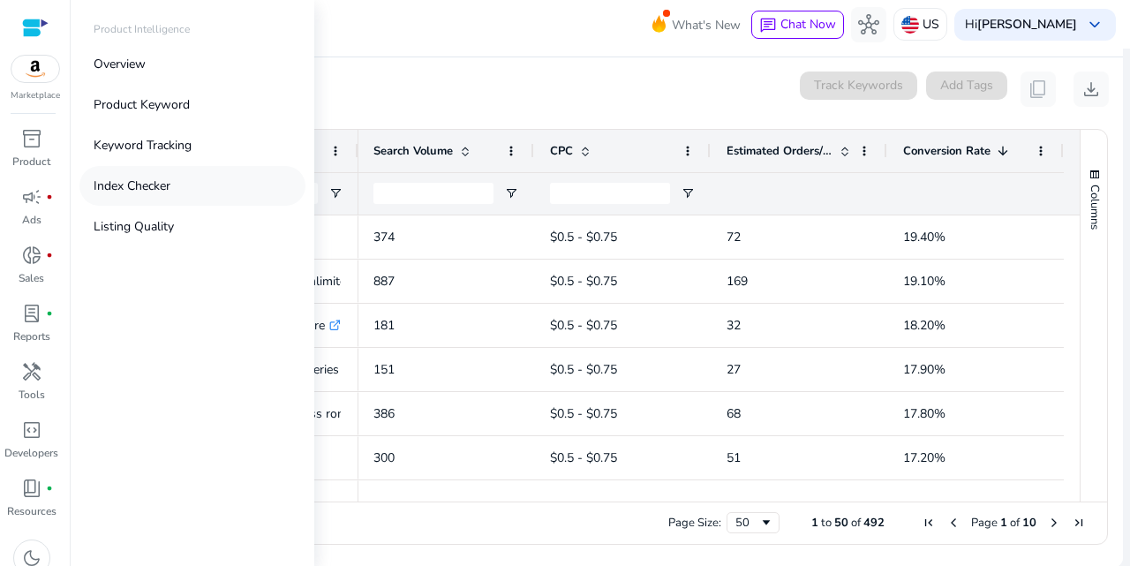
click at [149, 191] on p "Index Checker" at bounding box center [132, 186] width 77 height 19
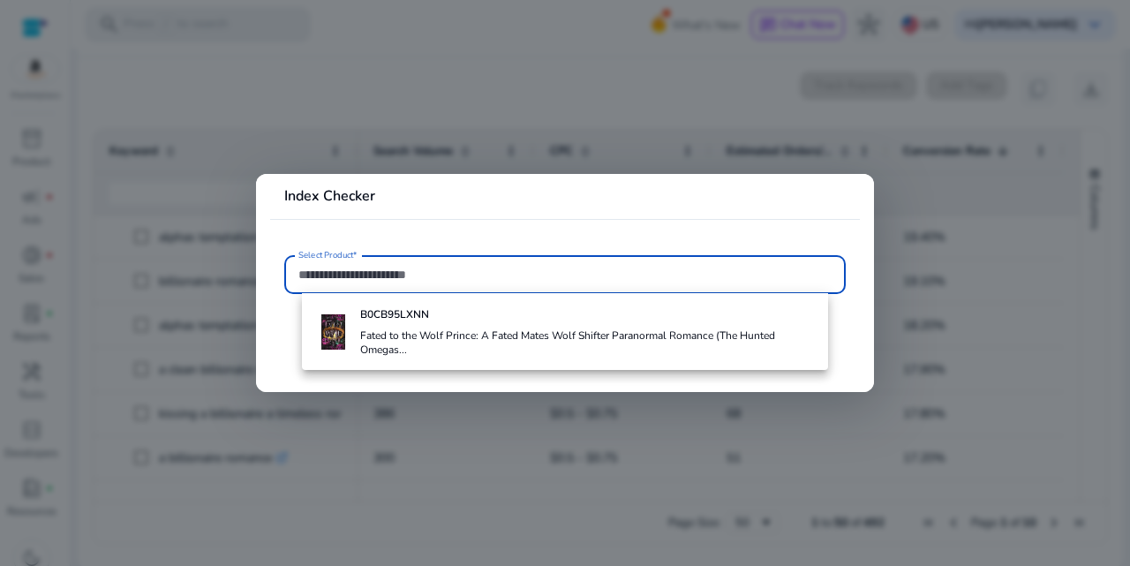
paste input "**********"
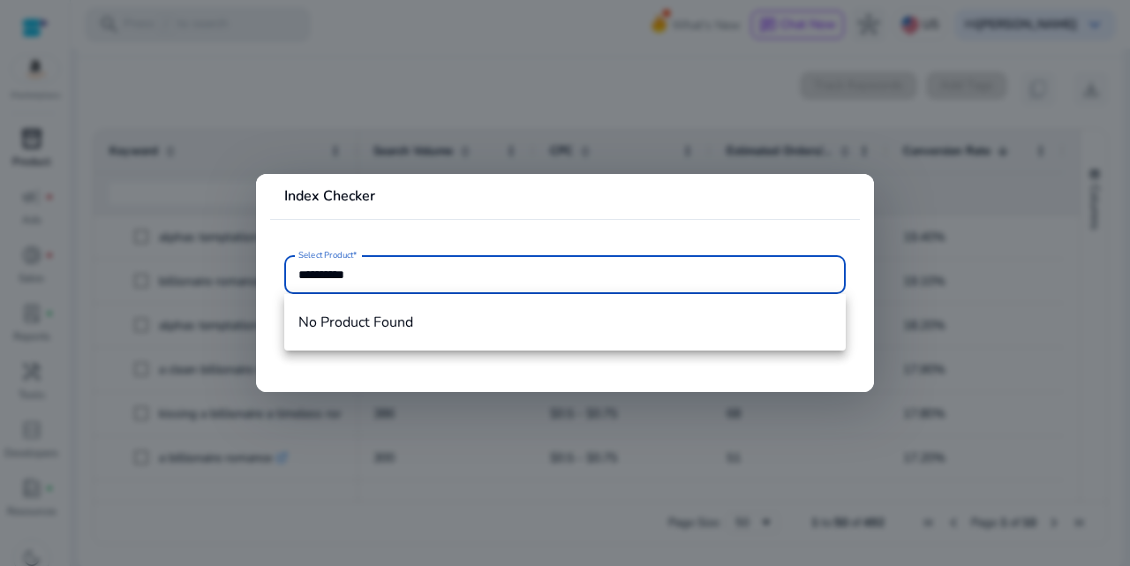
type input "**********"
click at [26, 143] on div at bounding box center [565, 283] width 1130 height 566
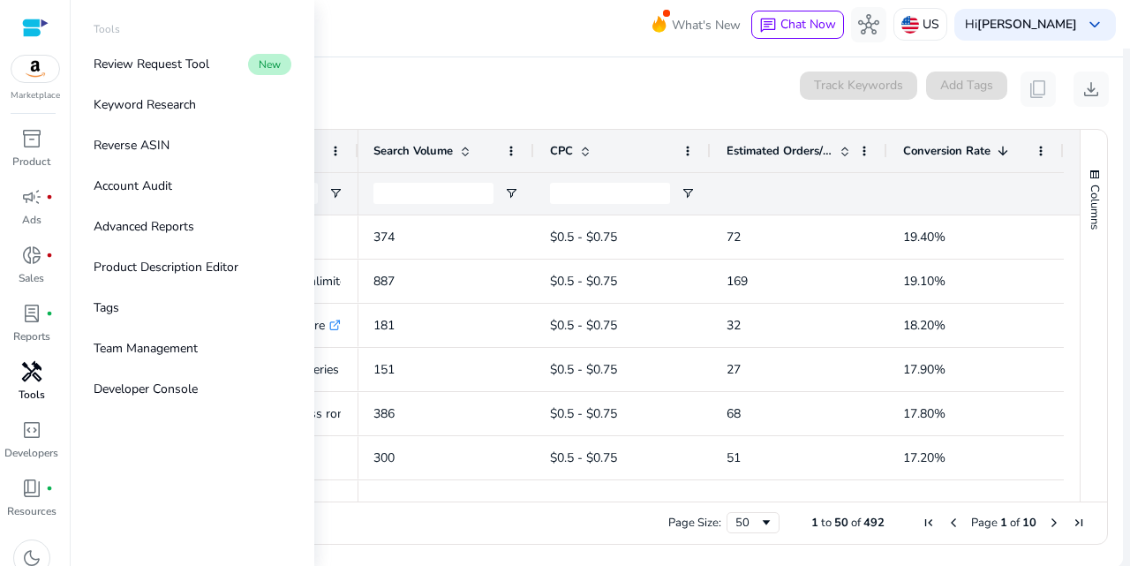
click at [28, 371] on span "handyman" at bounding box center [31, 371] width 21 height 21
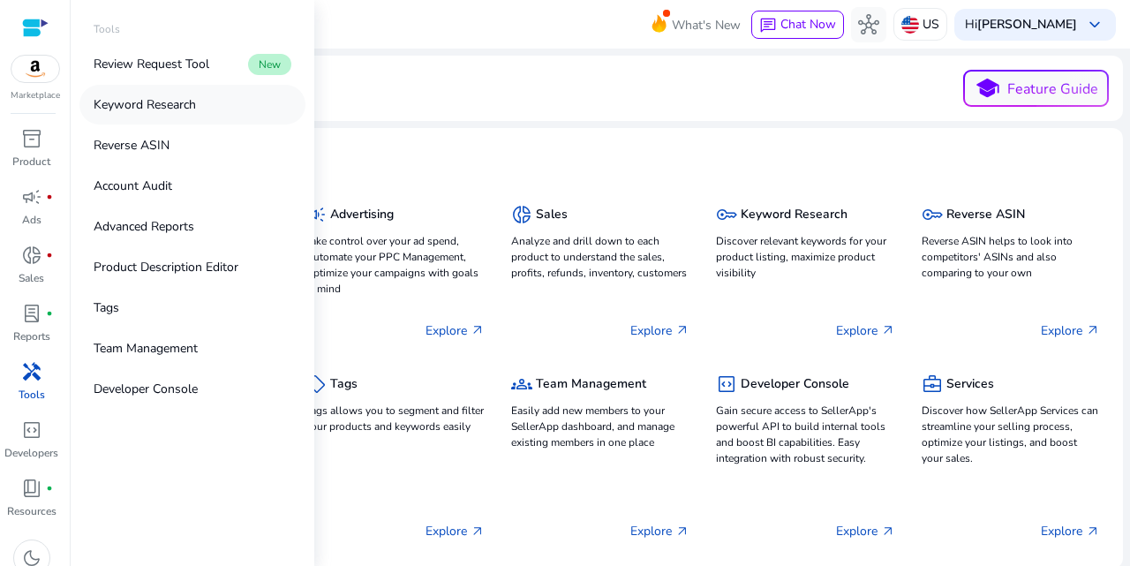
click at [154, 109] on p "Keyword Research" at bounding box center [145, 104] width 102 height 19
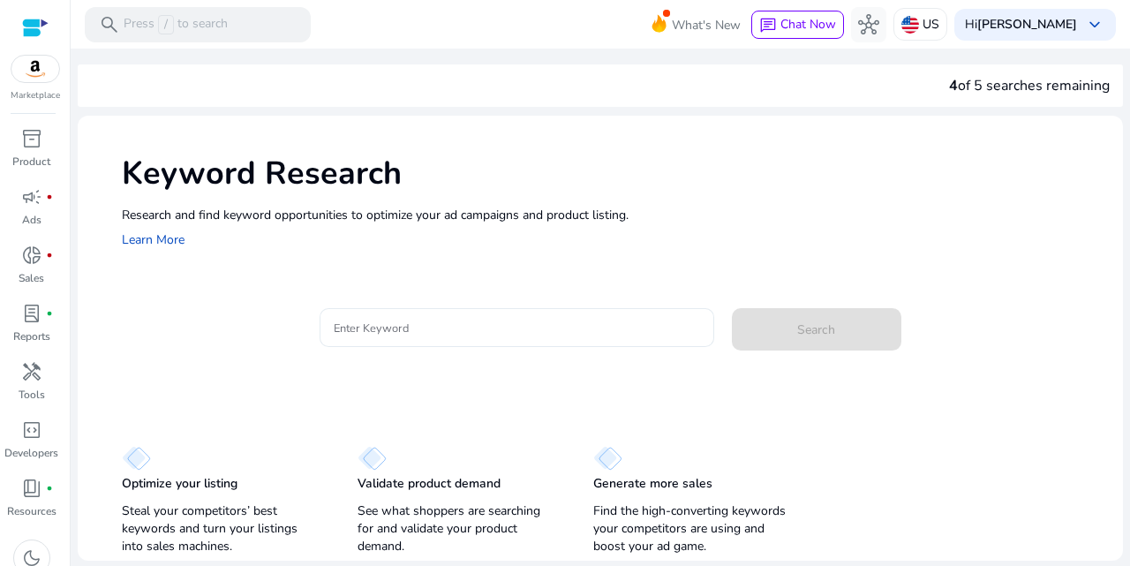
click at [434, 321] on input "Enter Keyword" at bounding box center [517, 327] width 366 height 19
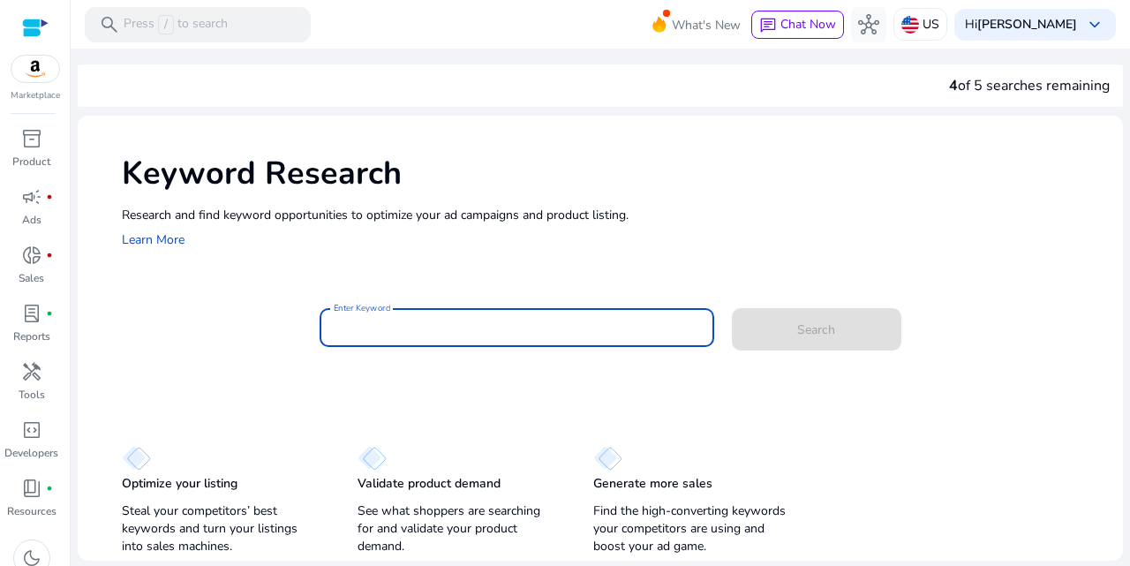
paste input "**********"
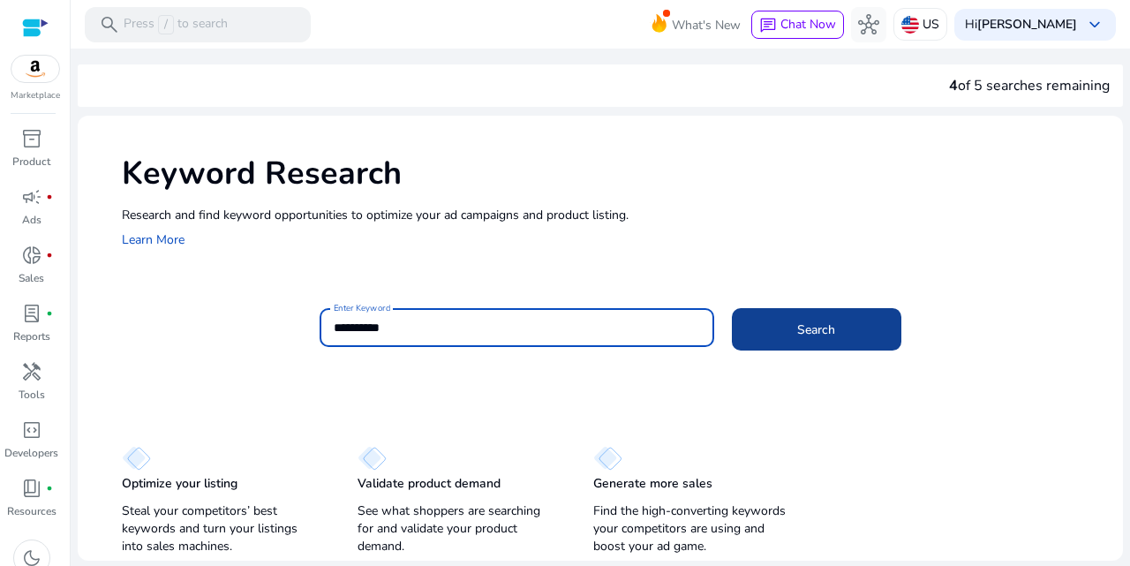
type input "**********"
click at [799, 331] on span "Search" at bounding box center [816, 330] width 38 height 19
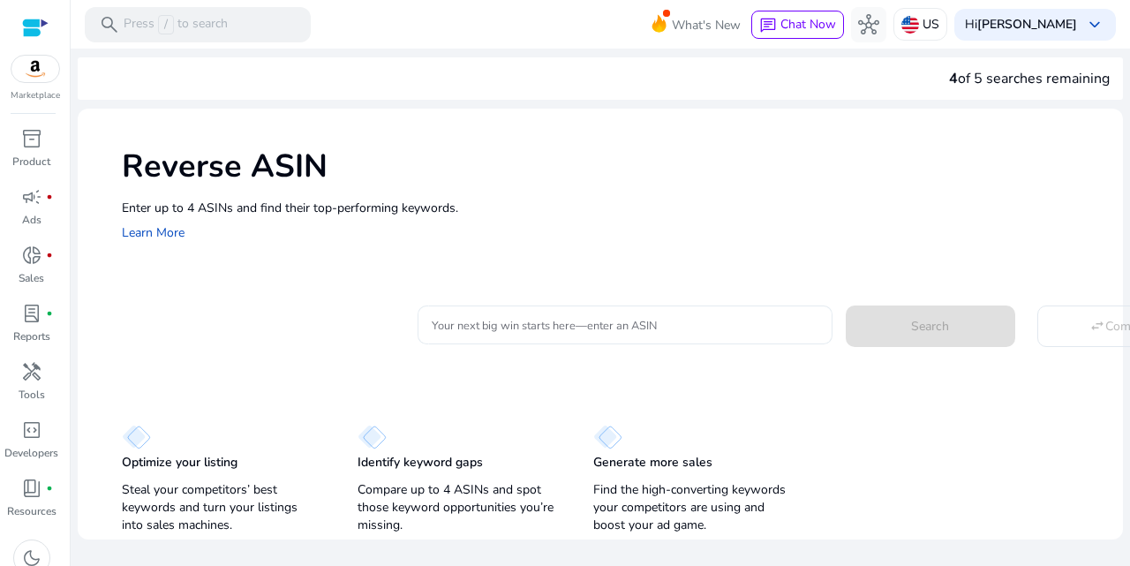
click at [551, 322] on input "Your next big win starts here—enter an ASIN" at bounding box center [625, 324] width 387 height 19
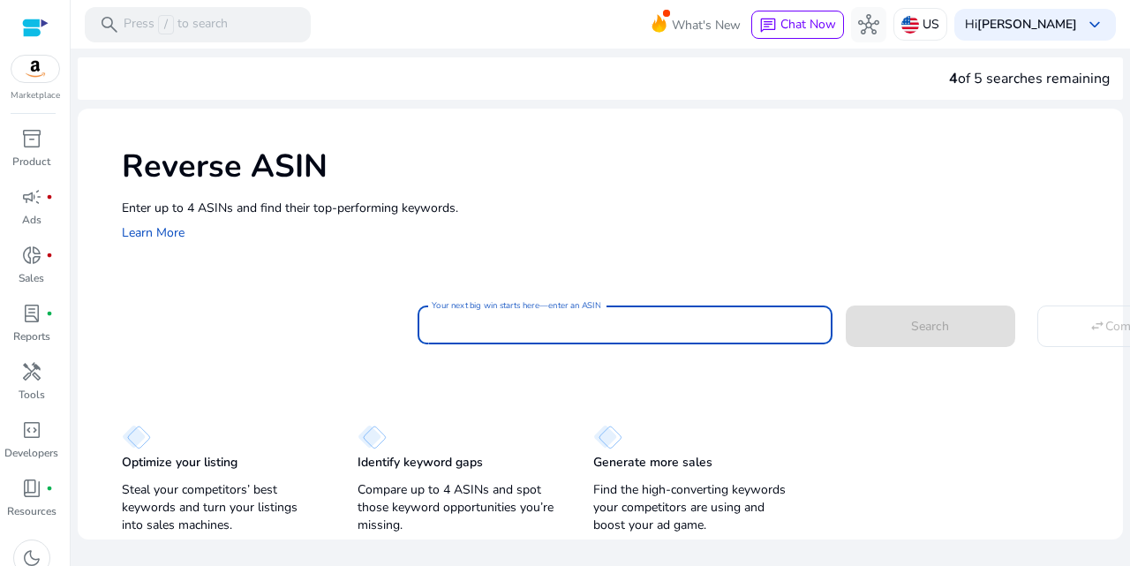
paste input "**********"
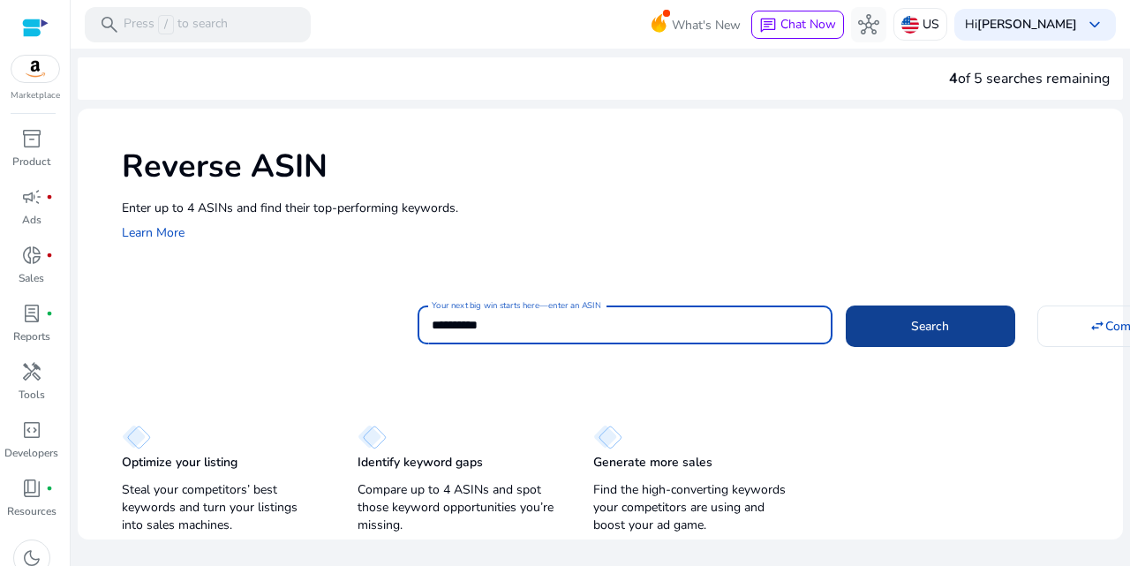
type input "**********"
click at [929, 321] on span "Search" at bounding box center [930, 326] width 38 height 19
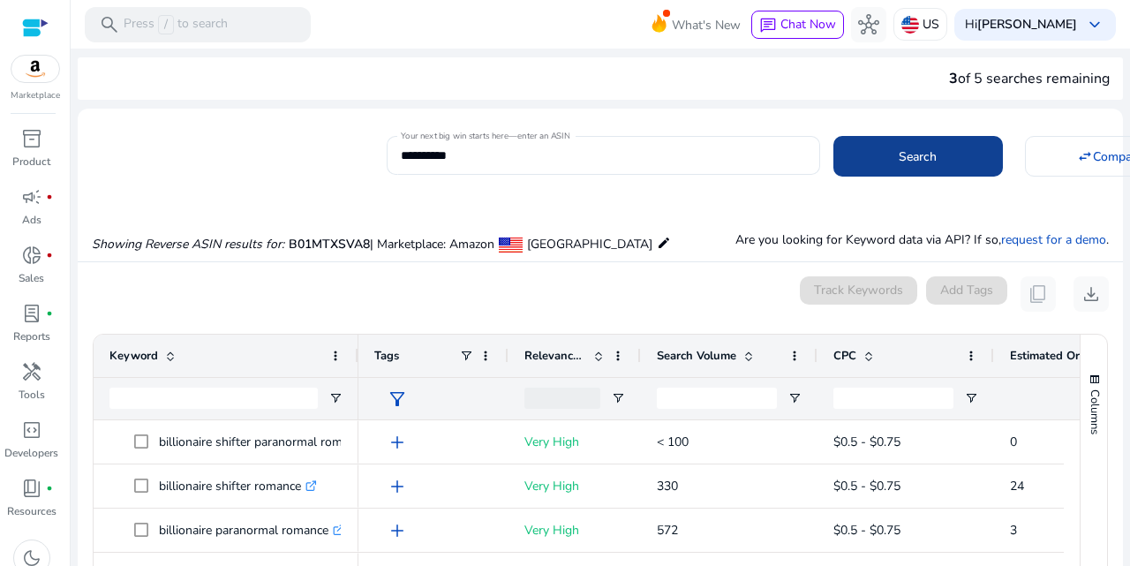
scroll to position [189, 0]
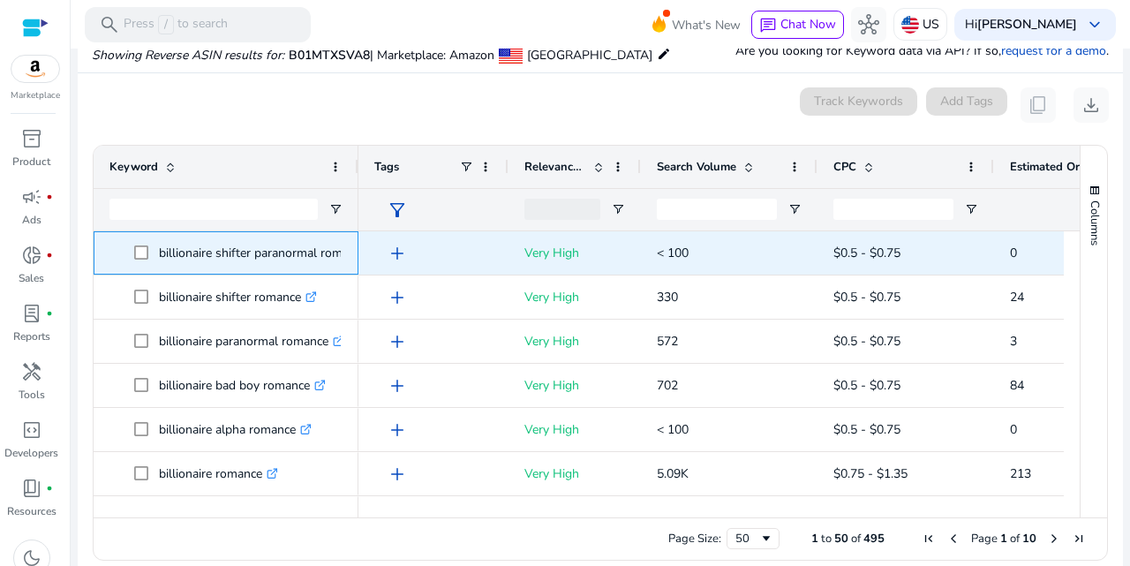
drag, startPoint x: 157, startPoint y: 249, endPoint x: 344, endPoint y: 260, distance: 187.5
click at [344, 260] on div "billionaire shifter paranormal romance .st0{fill:#2c8af8}" at bounding box center [226, 252] width 265 height 43
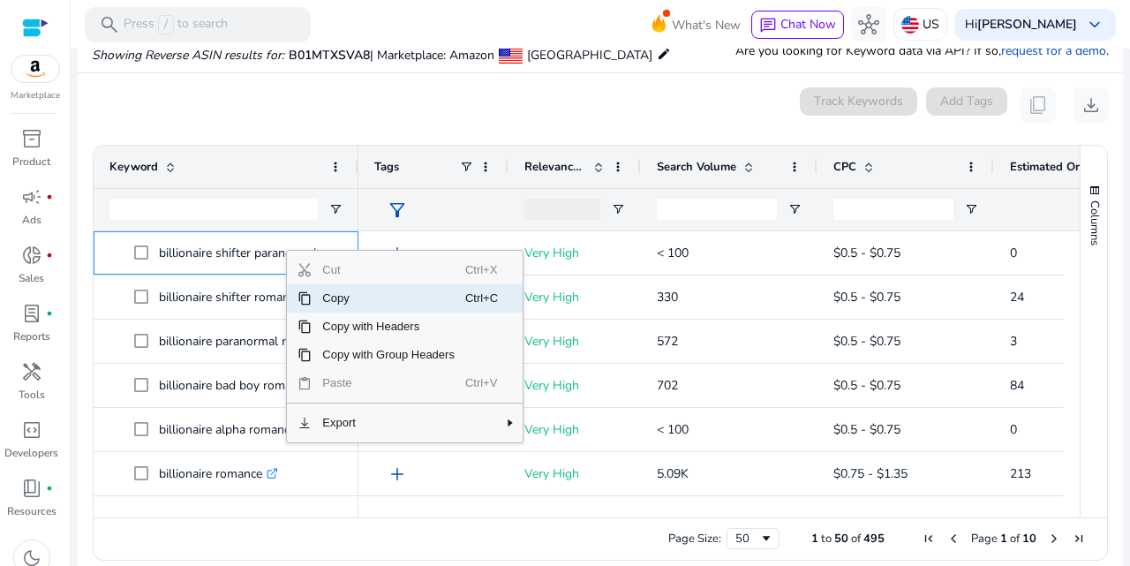
click at [342, 300] on span "Copy" at bounding box center [389, 298] width 154 height 28
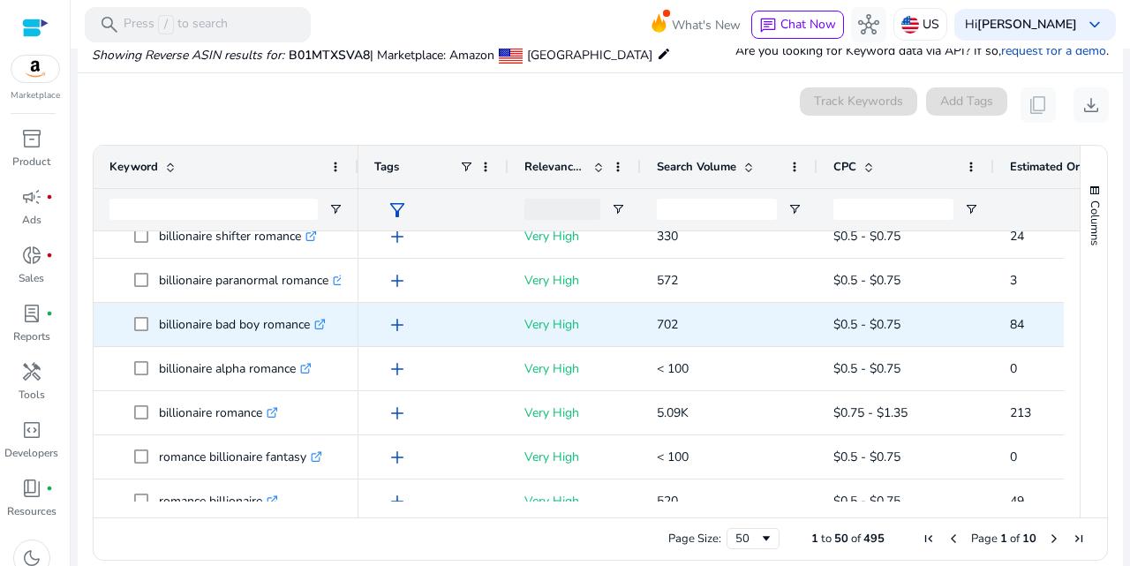
scroll to position [64, 0]
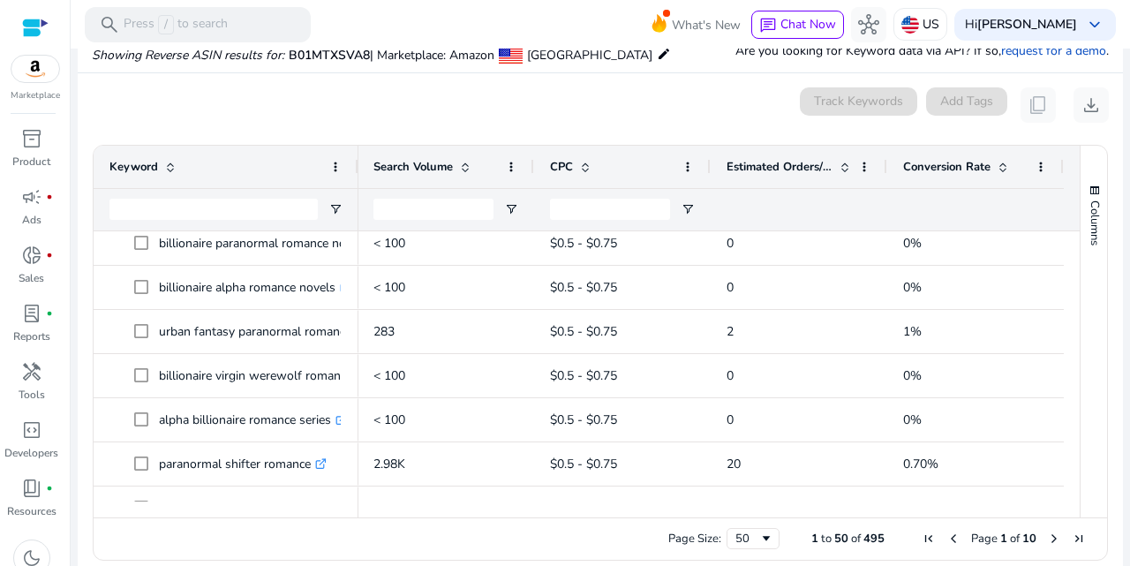
click at [996, 165] on span at bounding box center [1003, 167] width 14 height 14
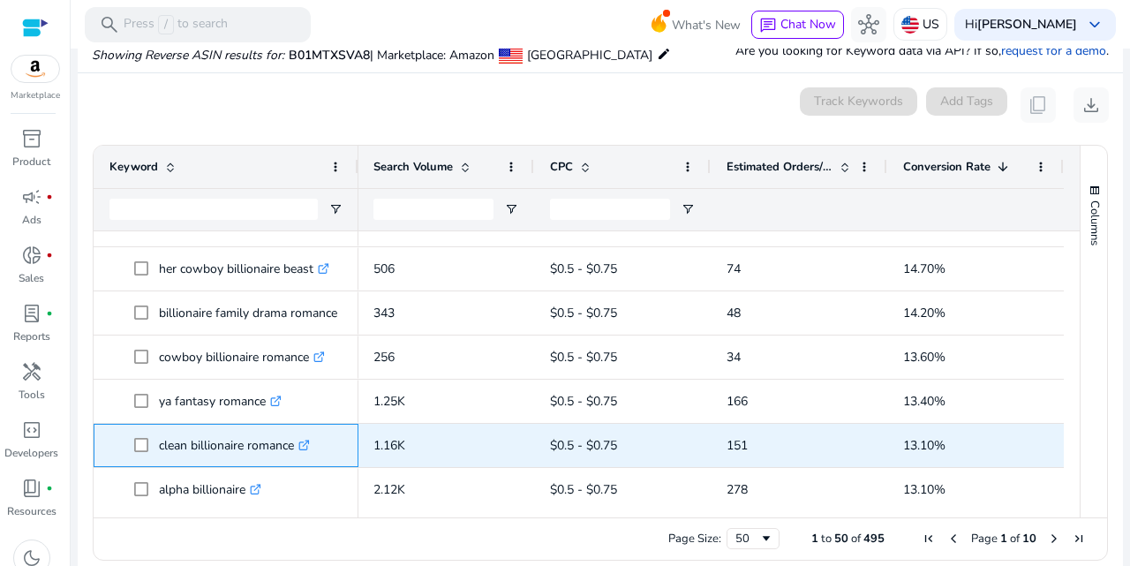
drag, startPoint x: 157, startPoint y: 444, endPoint x: 305, endPoint y: 453, distance: 147.7
click at [305, 453] on span "clean billionaire romance .st0{fill:#2c8af8}" at bounding box center [238, 445] width 208 height 36
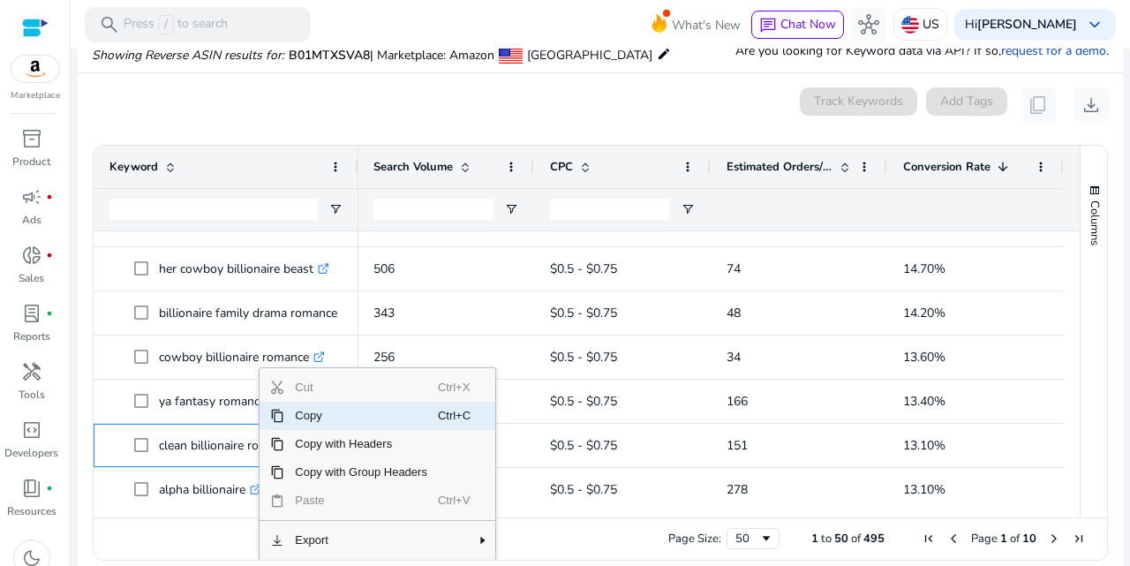
click at [309, 411] on span "Copy" at bounding box center [361, 416] width 154 height 28
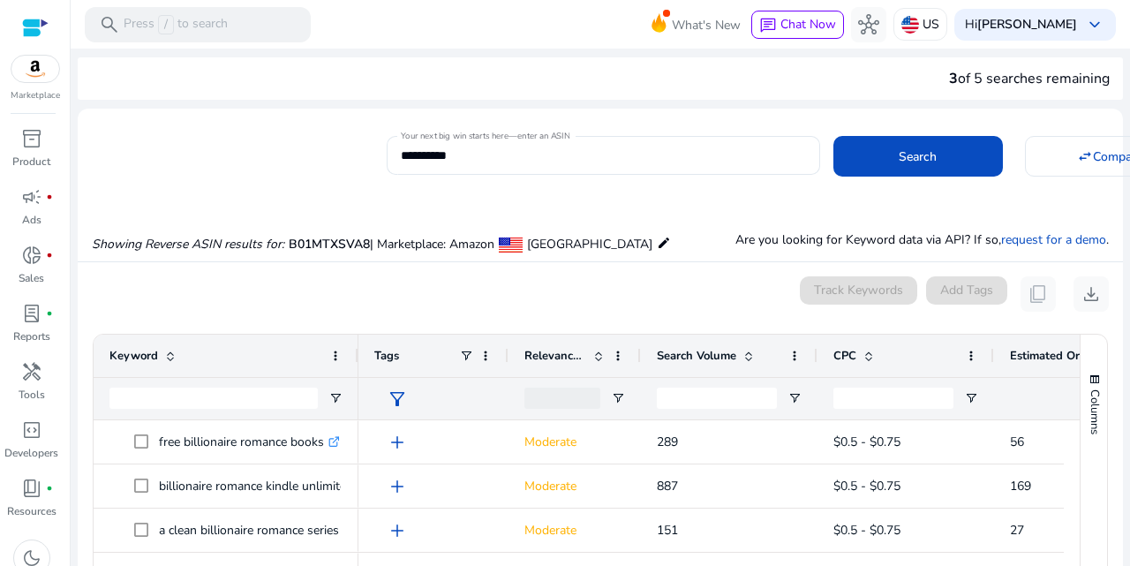
scroll to position [0, 290]
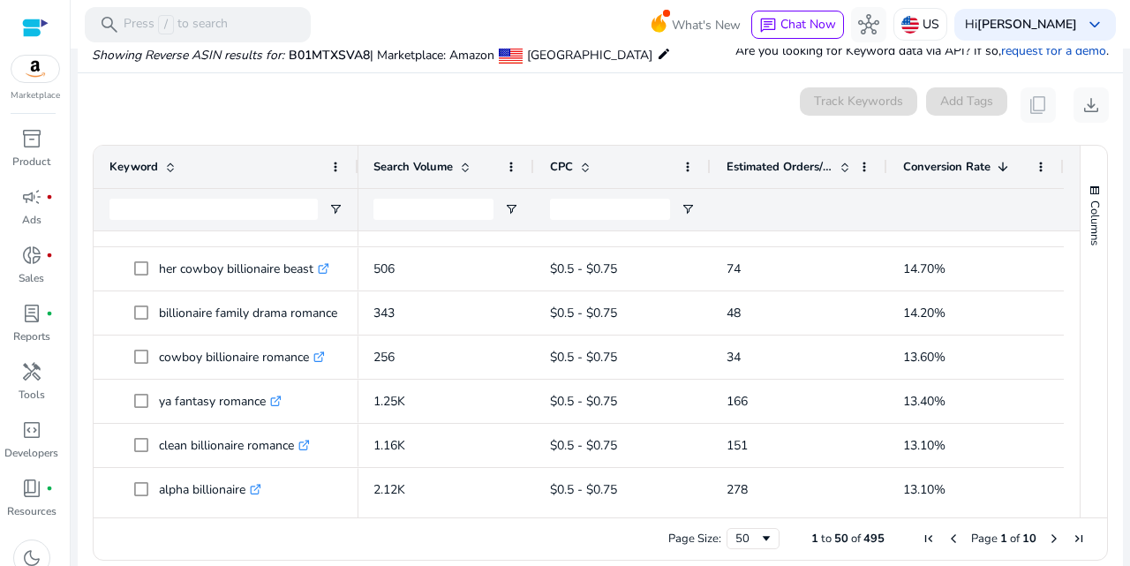
click at [467, 542] on div "Page Size: 50 1 to 50 of 495 Page 1 of 10" at bounding box center [601, 538] width 1014 height 42
